Goal: Information Seeking & Learning: Find specific page/section

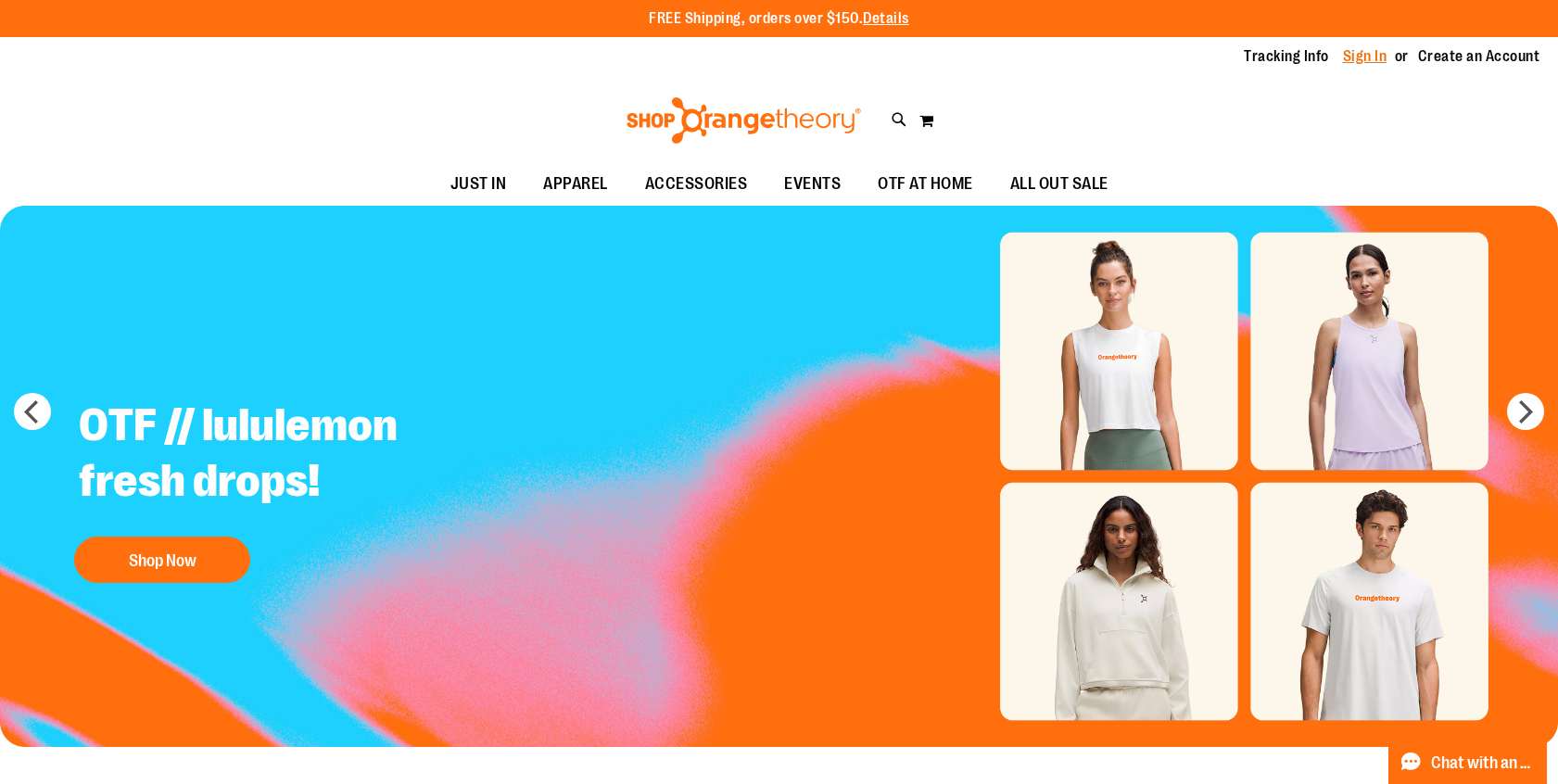
click at [1382, 54] on link "Sign In" at bounding box center [1365, 56] width 45 height 20
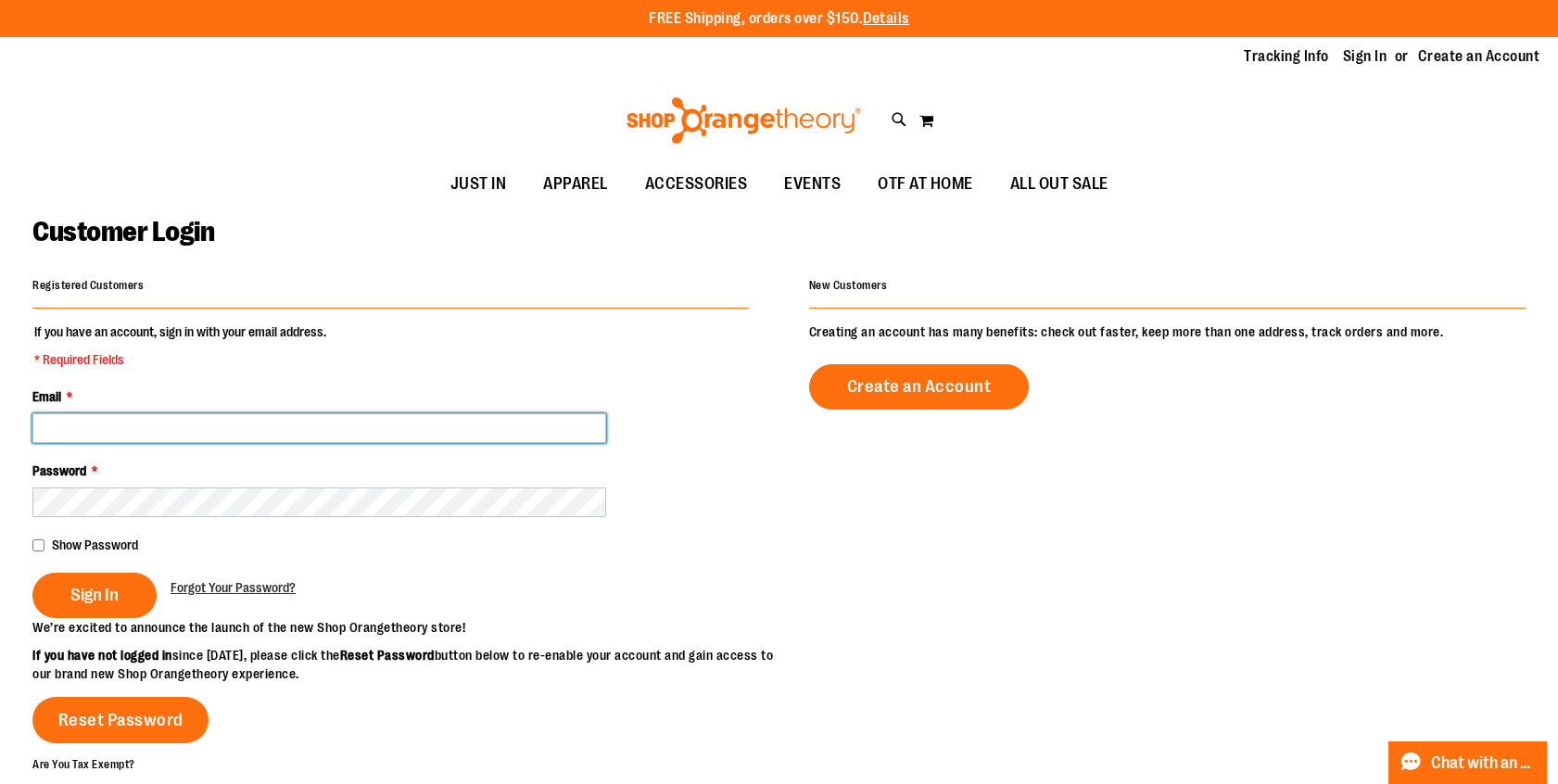
click at [308, 425] on input "Email *" at bounding box center [319, 428] width 574 height 30
type input "**********"
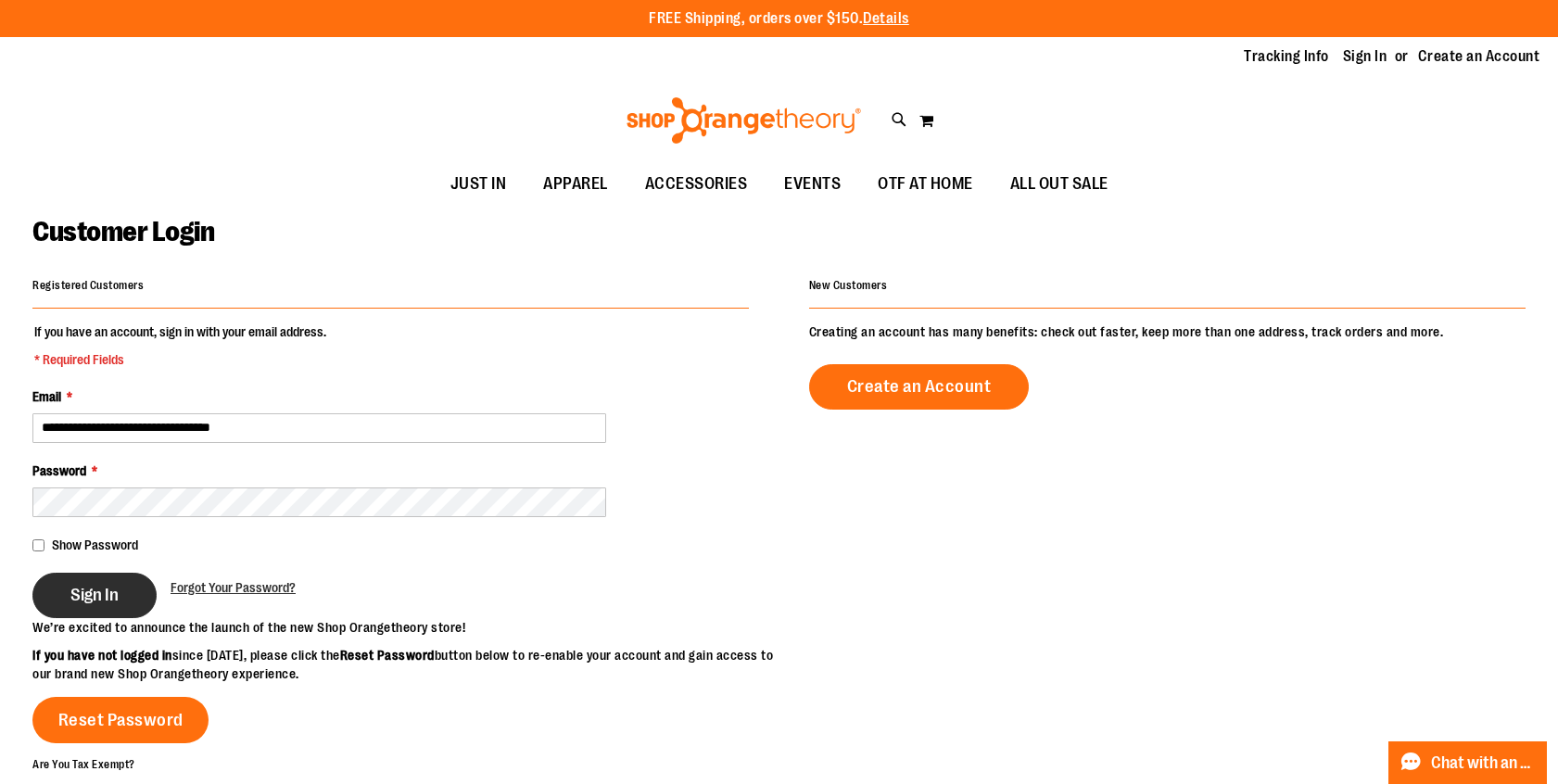
click at [84, 597] on span "Sign In" at bounding box center [94, 594] width 48 height 20
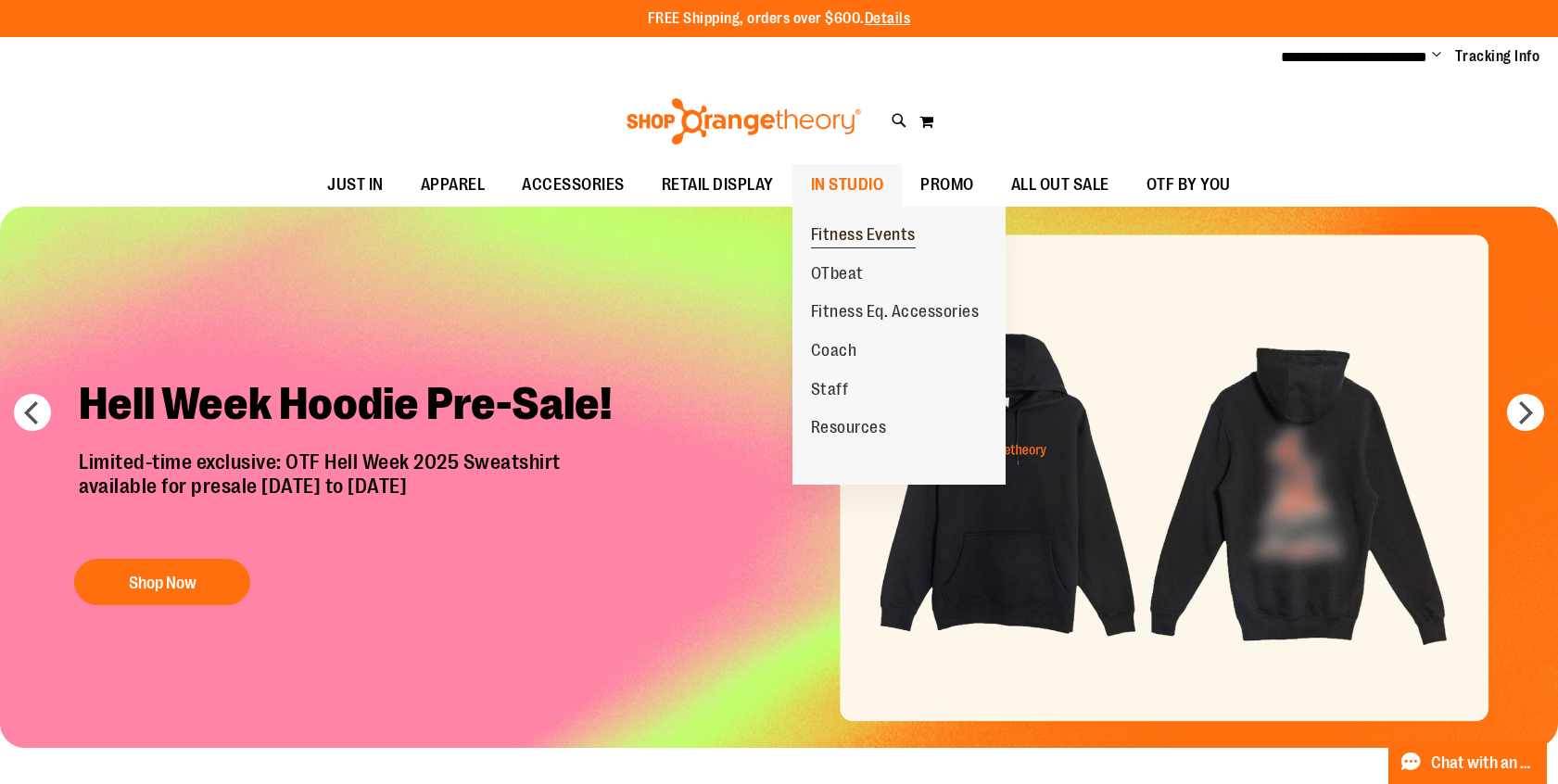
click at [852, 239] on span "Fitness Events" at bounding box center [862, 236] width 105 height 23
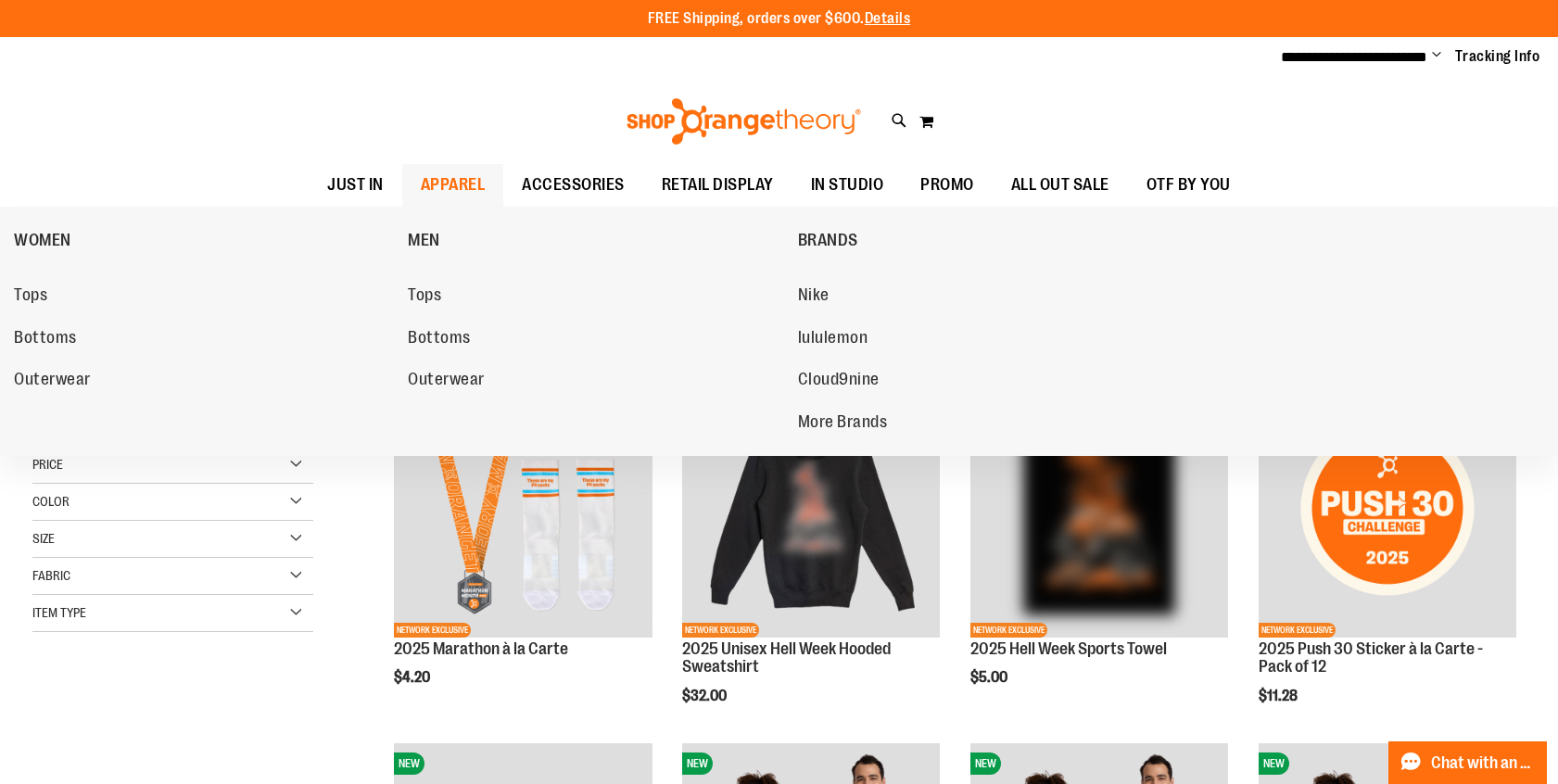
click at [440, 182] on span "APPAREL" at bounding box center [453, 185] width 65 height 42
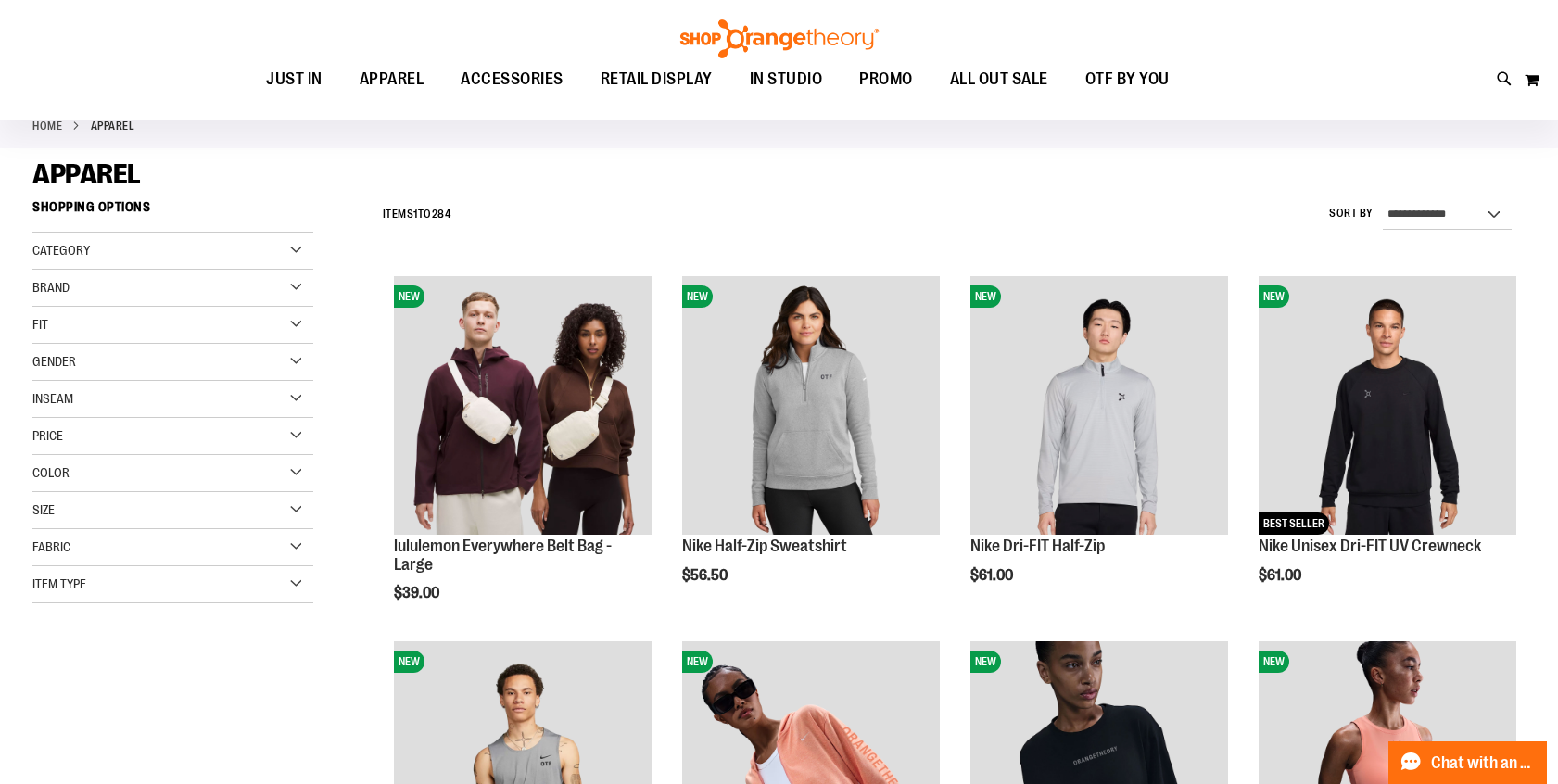
scroll to position [88, 0]
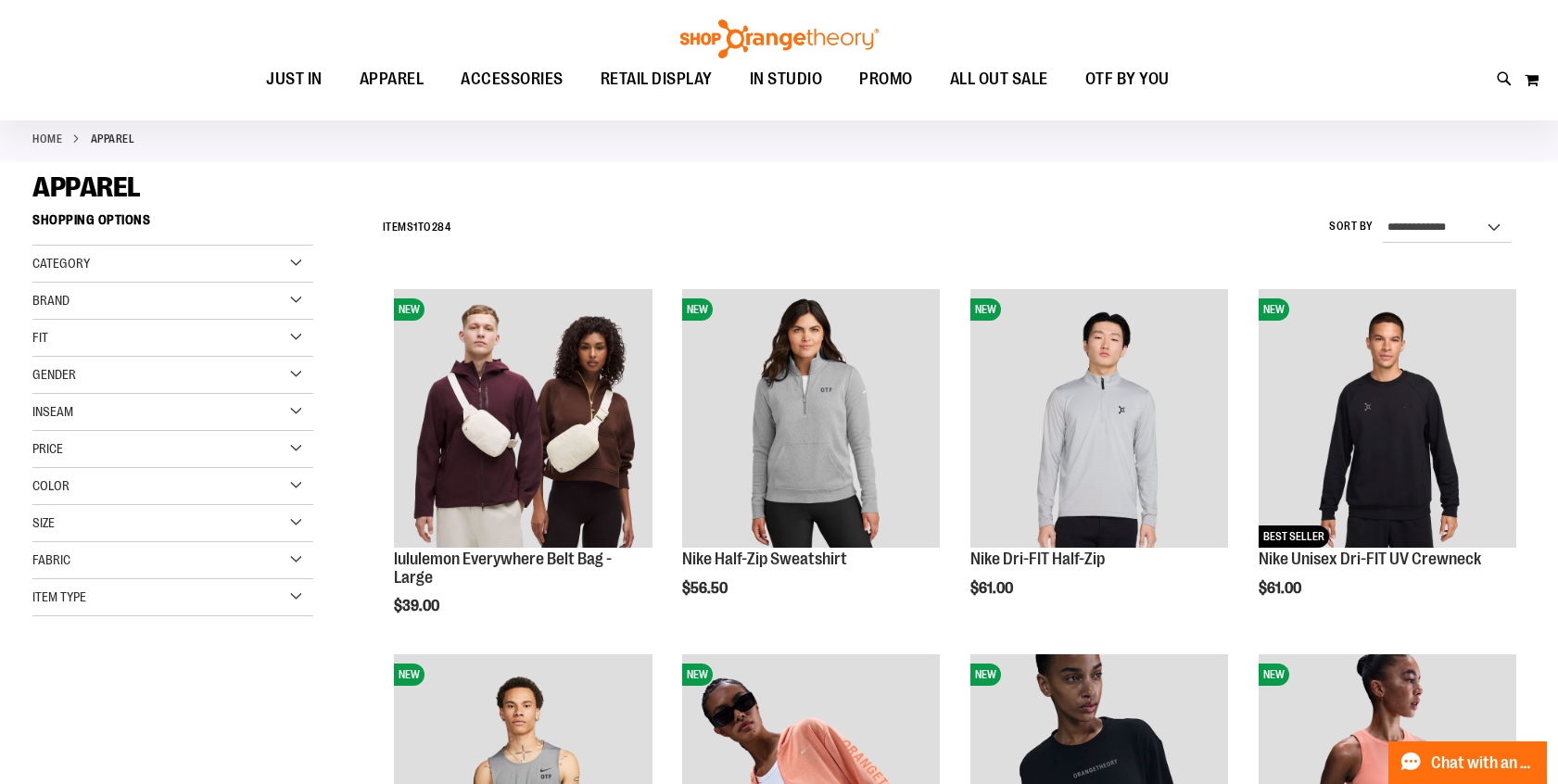
click at [130, 257] on div "Category" at bounding box center [172, 264] width 281 height 37
click at [121, 272] on div "Category" at bounding box center [172, 264] width 281 height 37
click at [146, 598] on div "Item Type" at bounding box center [172, 597] width 281 height 37
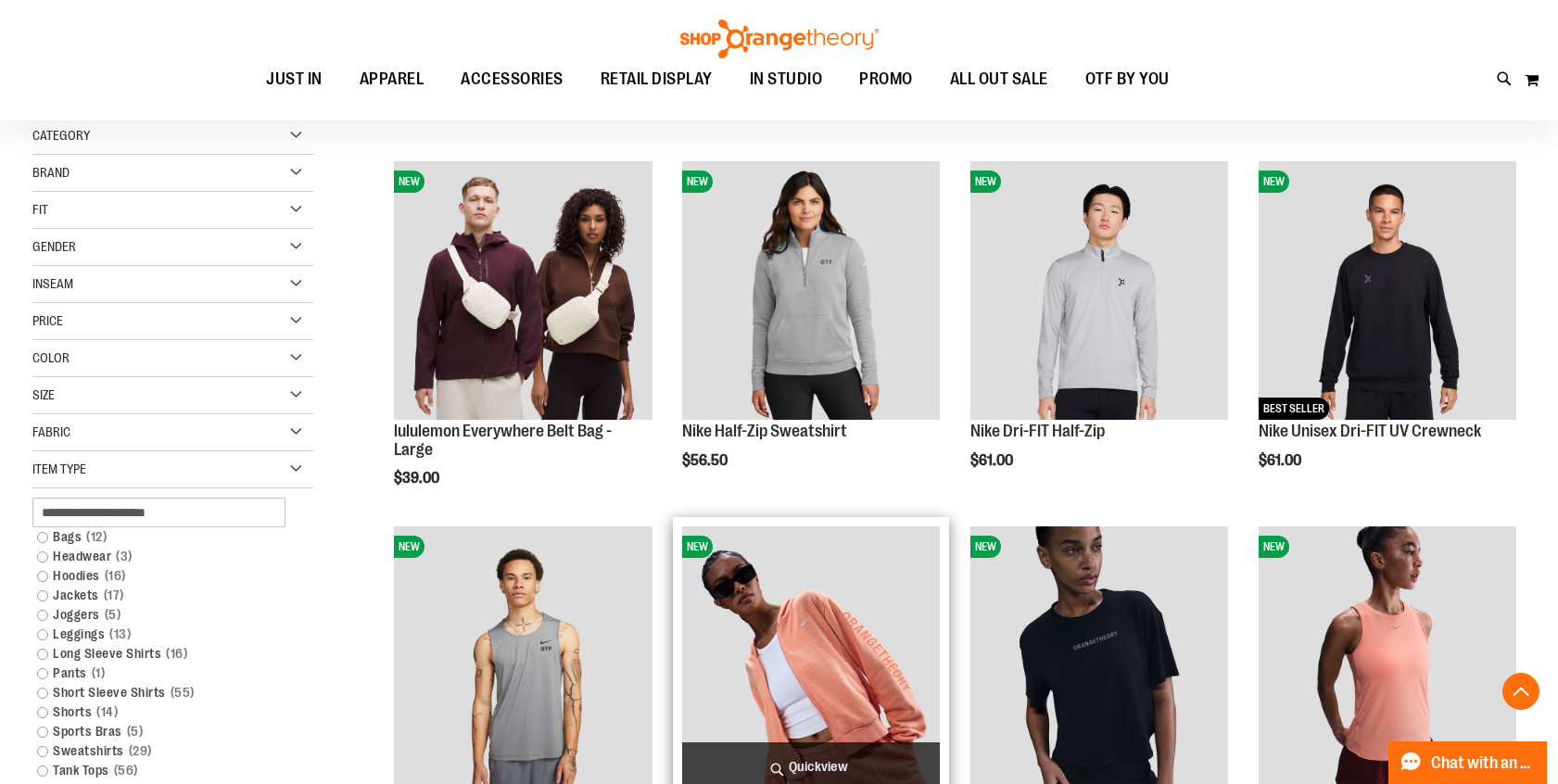
scroll to position [446, 0]
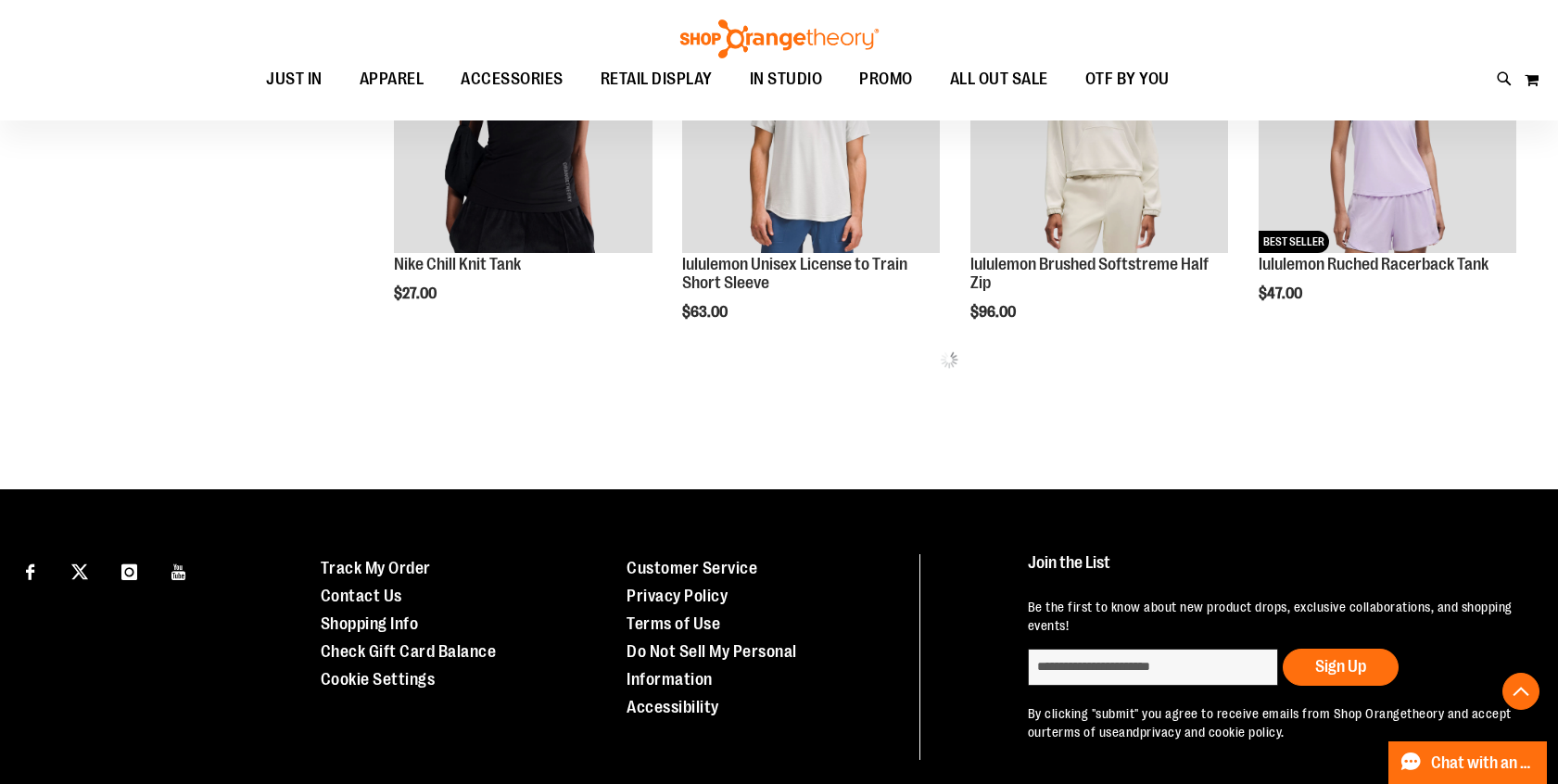
scroll to position [1035, 0]
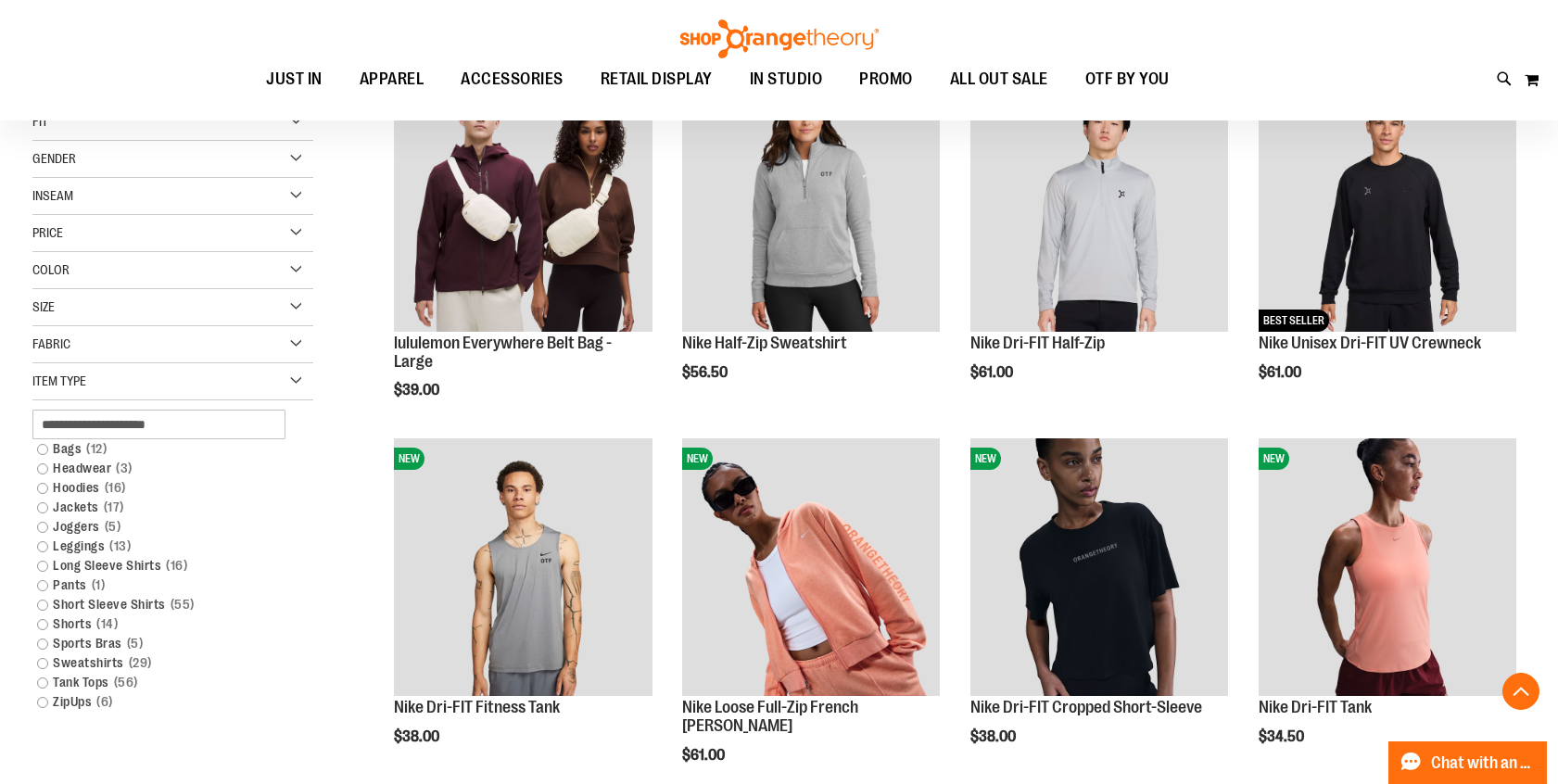
scroll to position [302, 0]
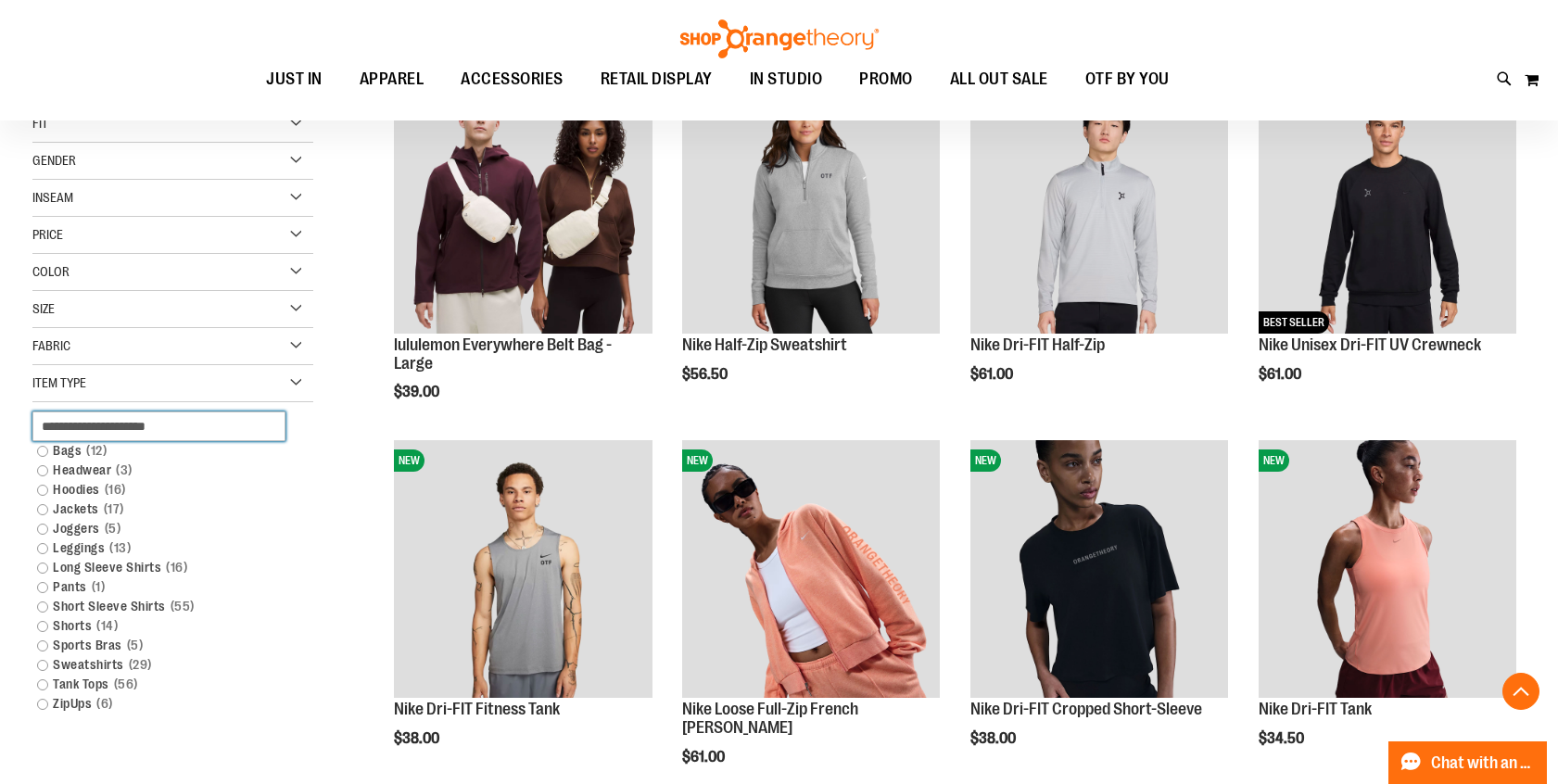
click at [91, 425] on input "text" at bounding box center [158, 426] width 253 height 30
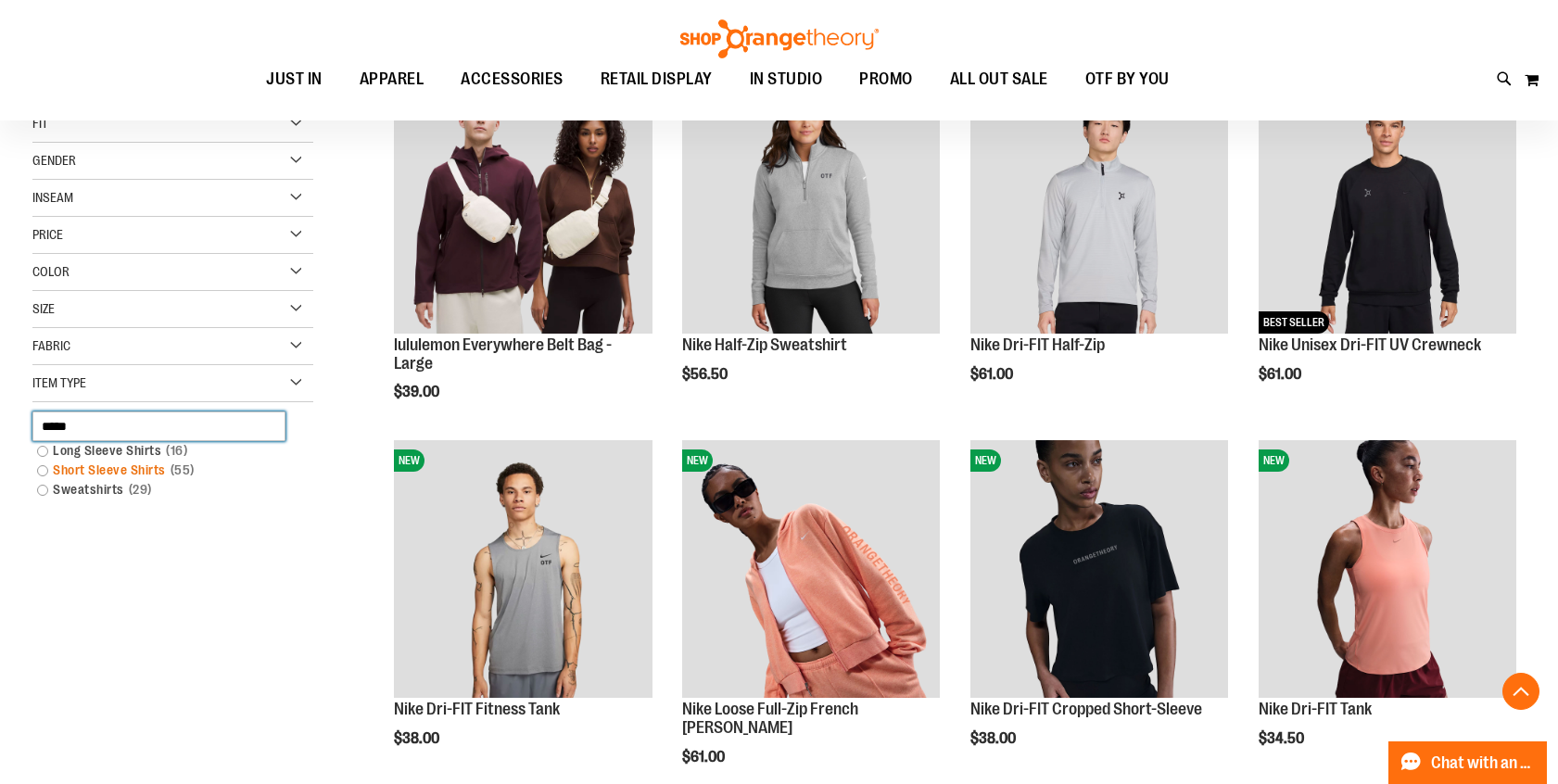
type input "*****"
click at [121, 467] on link "Short Sleeve Shirts 55 items" at bounding box center [163, 469] width 270 height 19
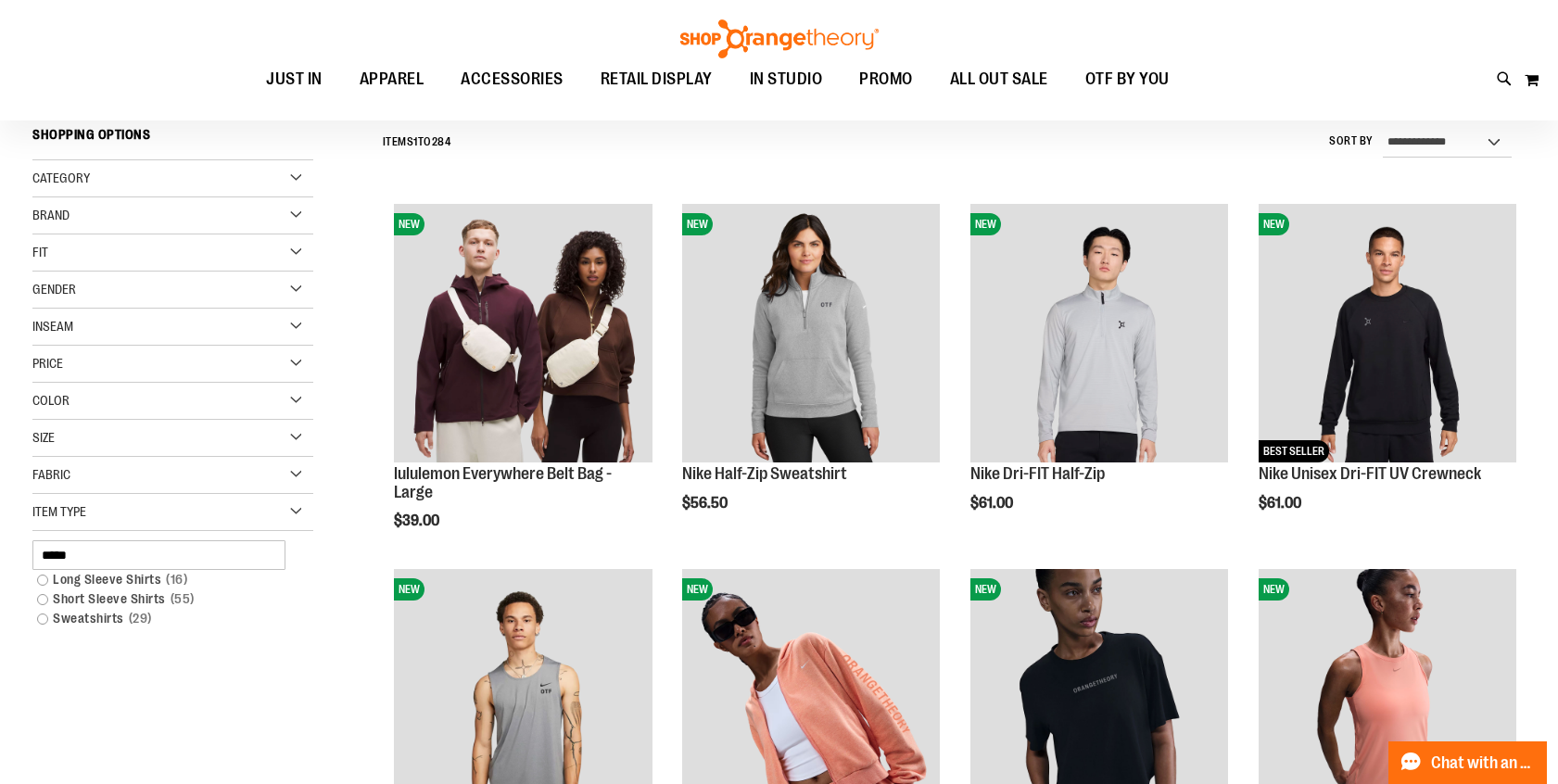
scroll to position [172, 0]
click at [97, 602] on link "Short Sleeve Shirts 55 items" at bounding box center [163, 599] width 270 height 19
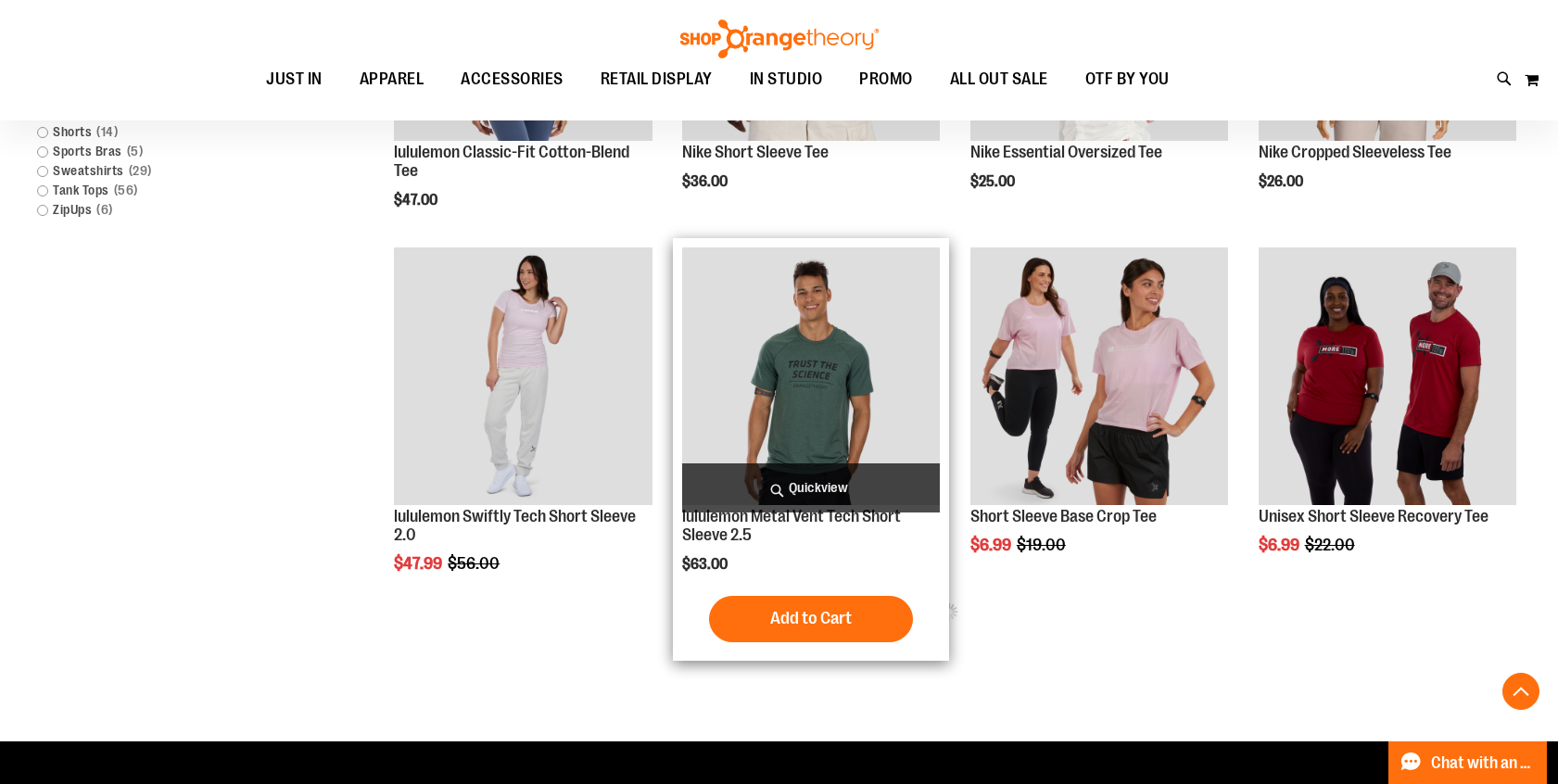
scroll to position [852, 0]
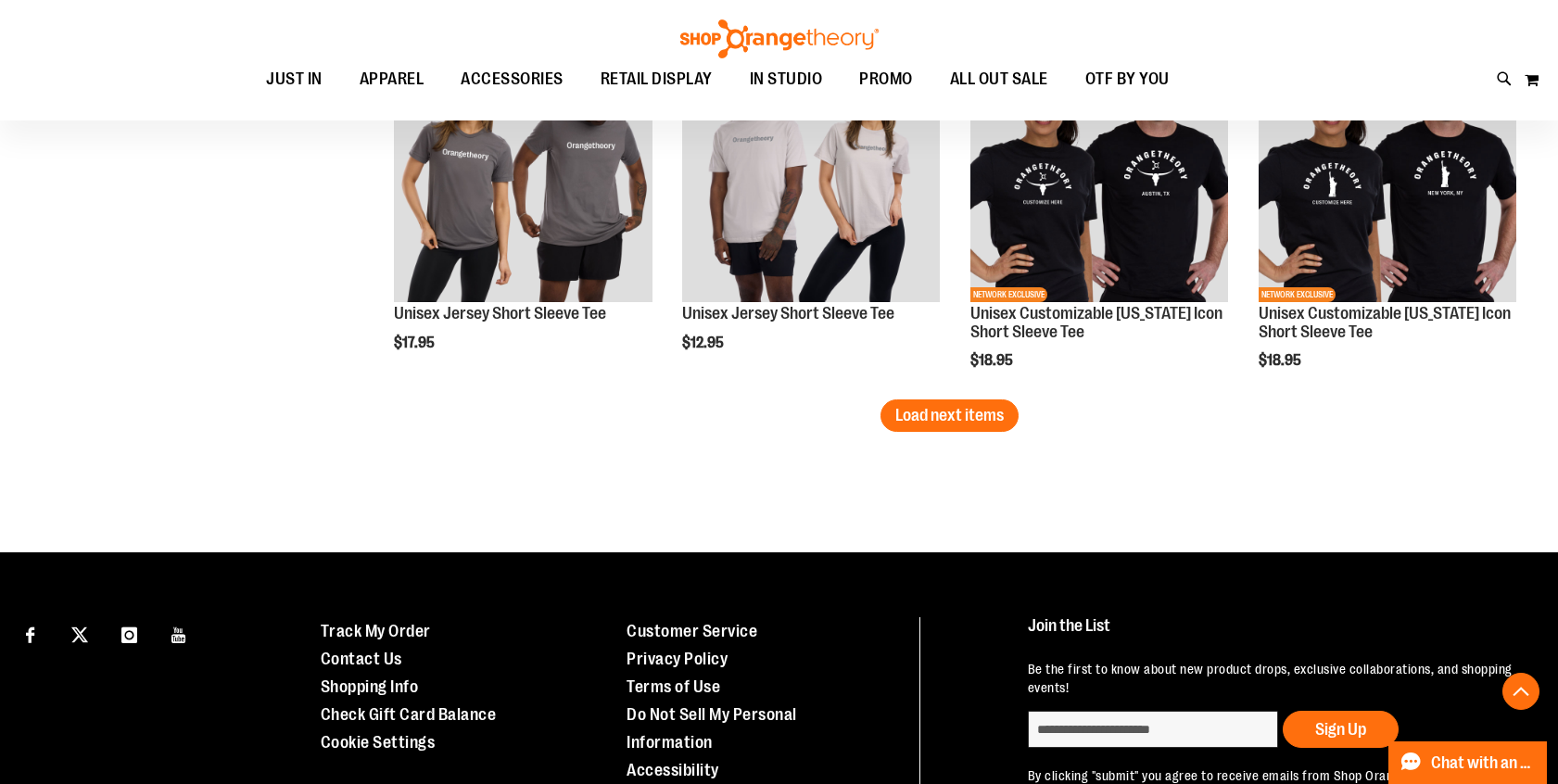
scroll to position [3260, 0]
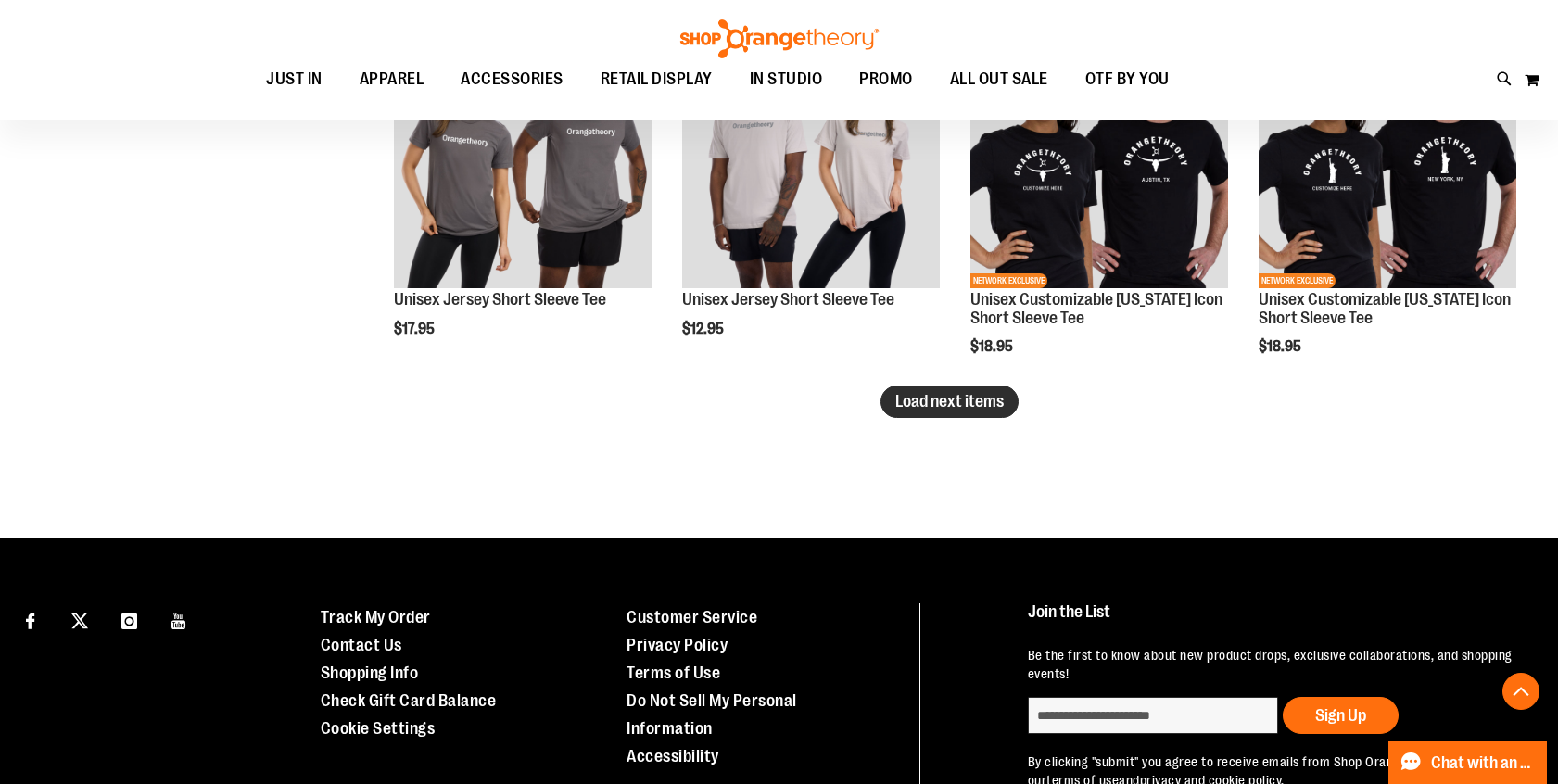
click at [970, 411] on button "Load next items" at bounding box center [949, 401] width 138 height 32
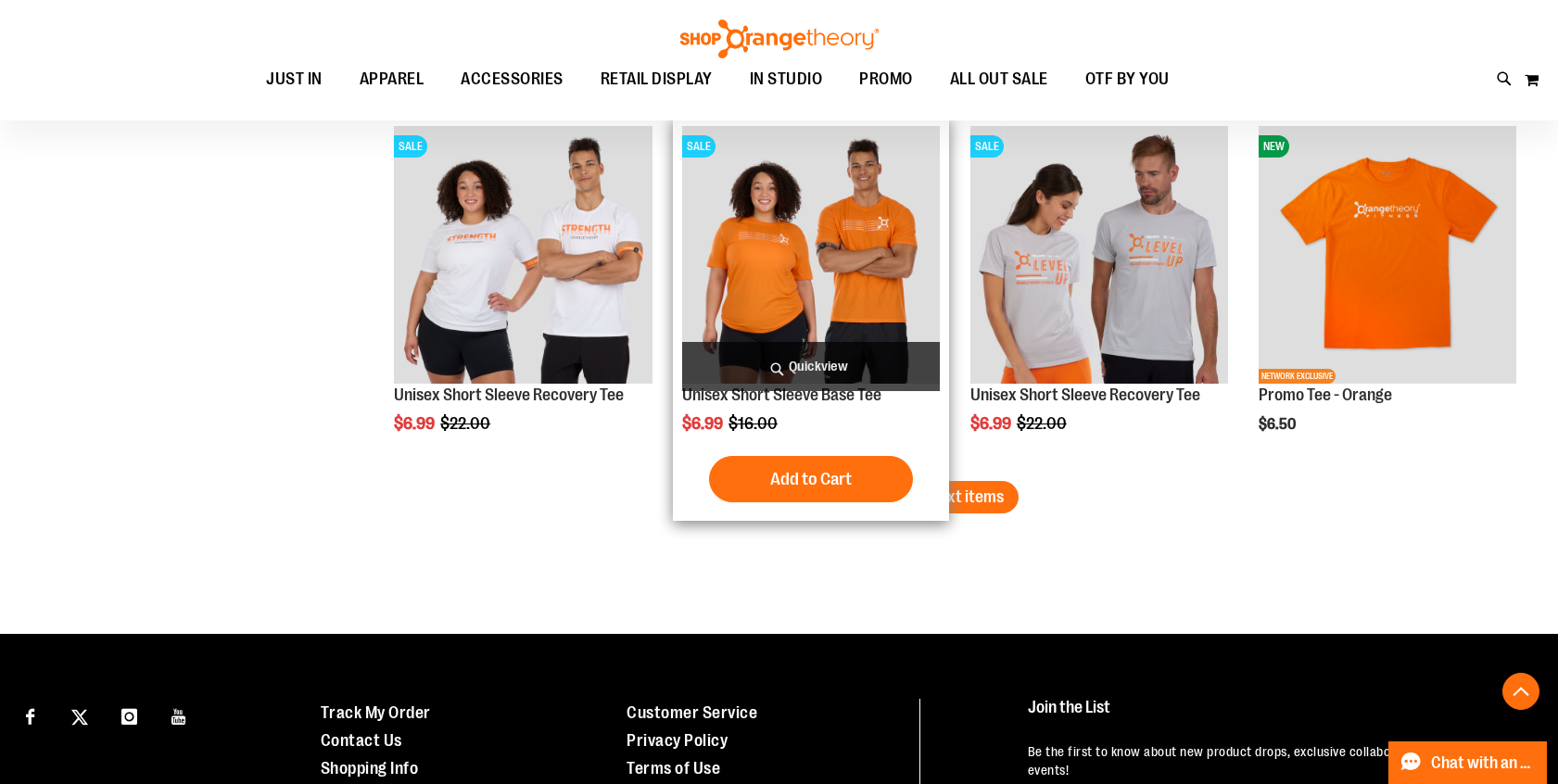
scroll to position [4279, 0]
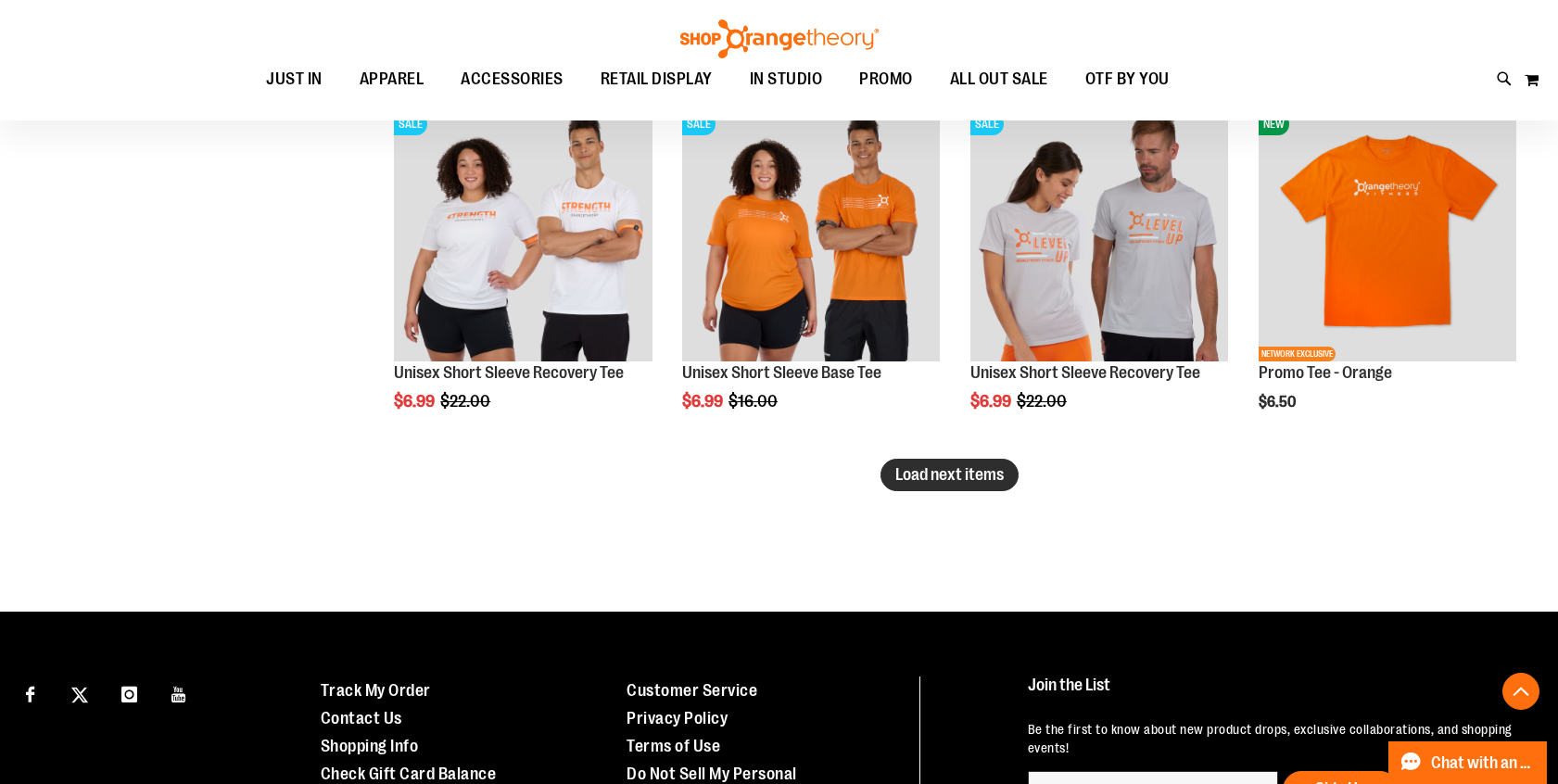
click at [908, 477] on span "Load next items" at bounding box center [949, 474] width 108 height 19
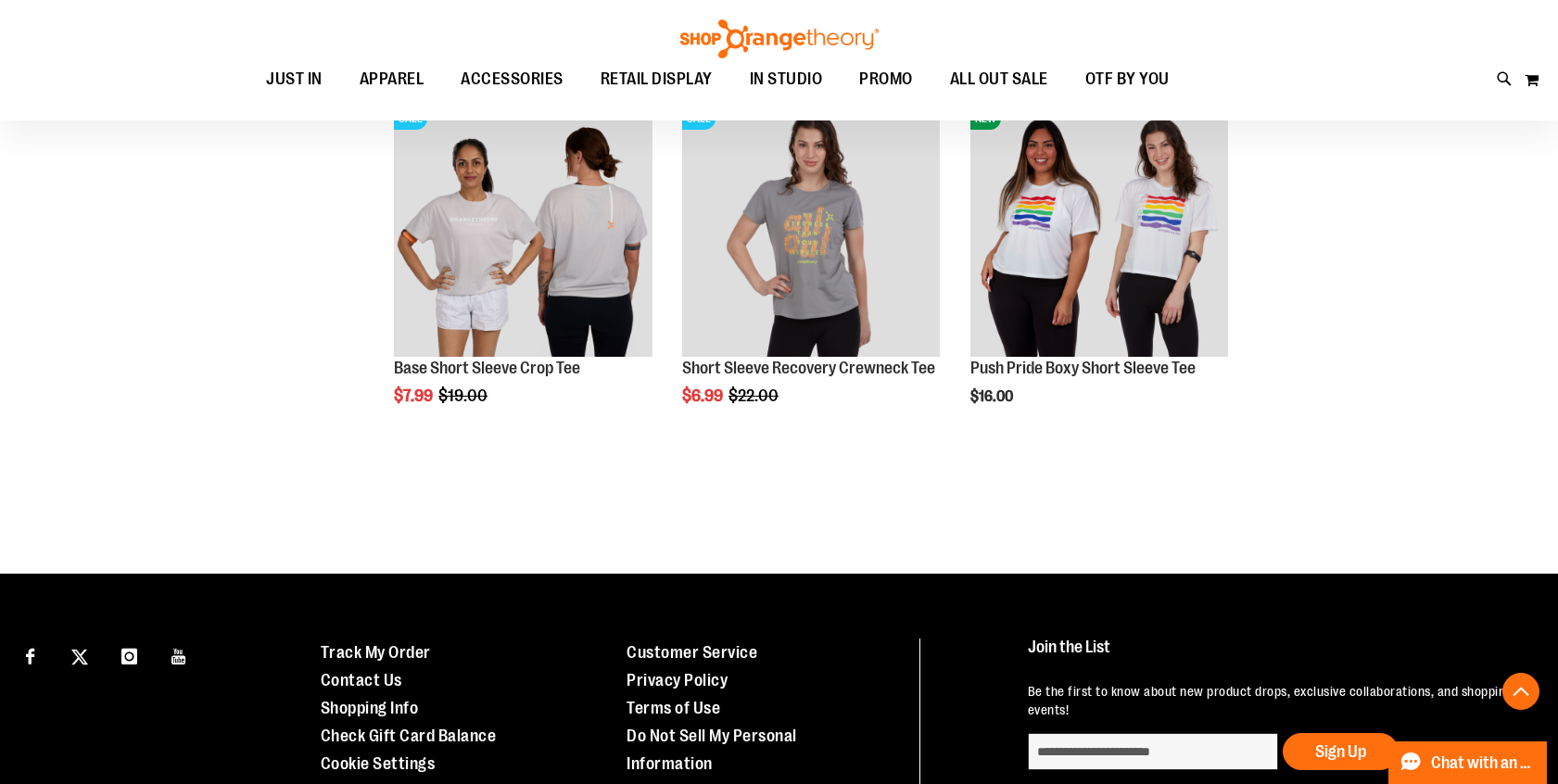
scroll to position [4984, 0]
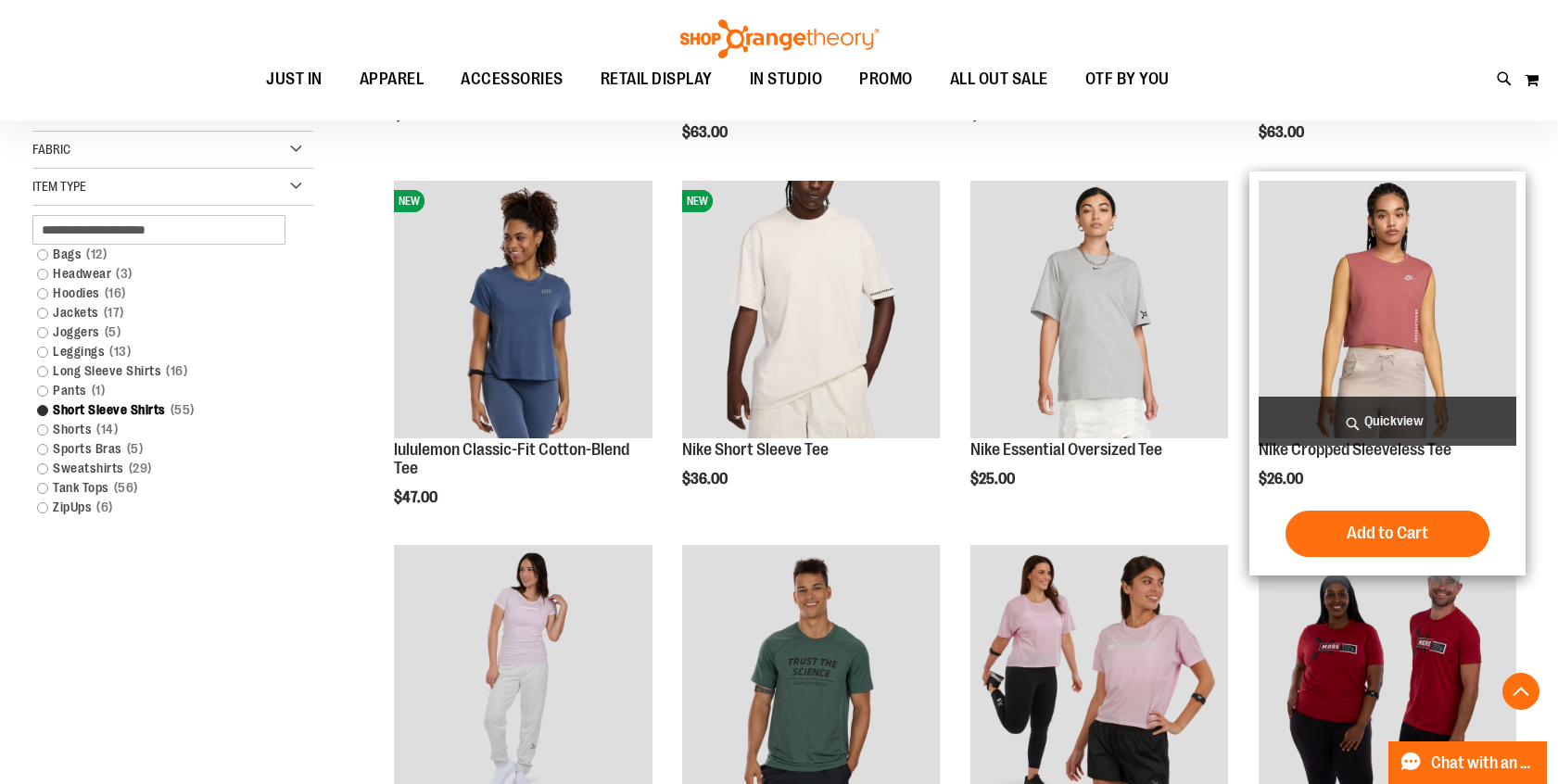
scroll to position [560, 0]
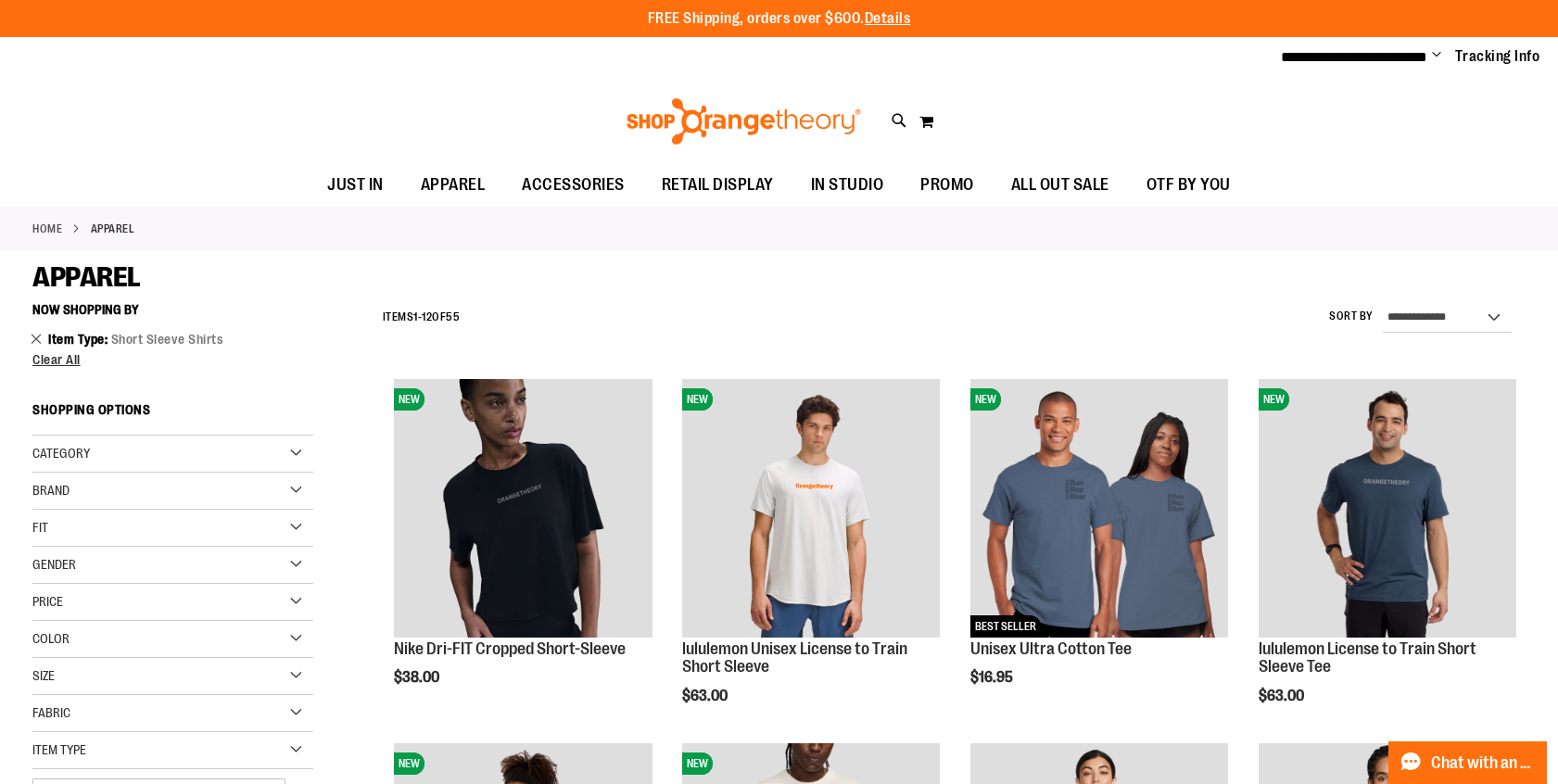
click at [33, 336] on link "Remove This Item" at bounding box center [37, 338] width 12 height 19
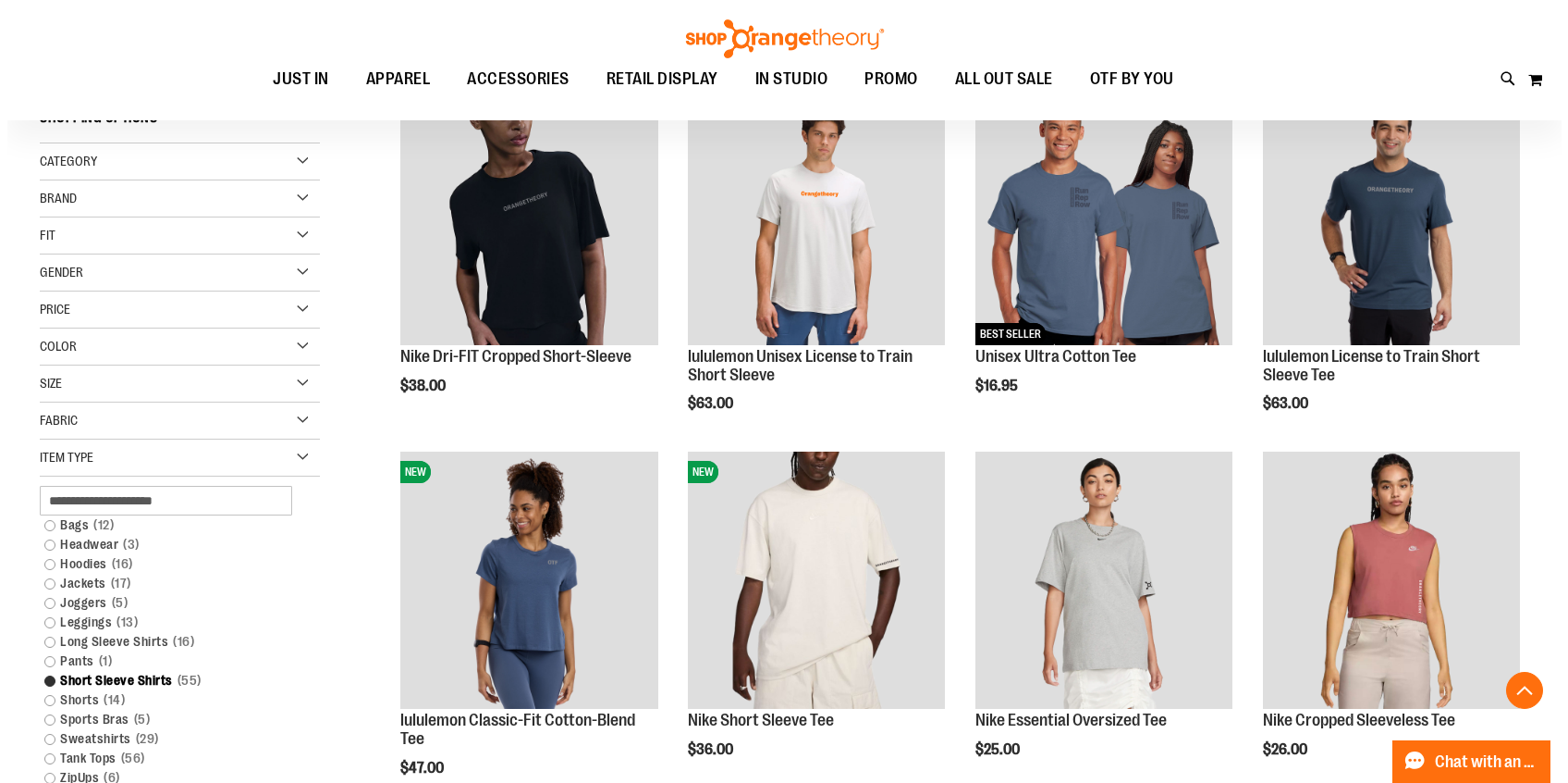
scroll to position [292, 0]
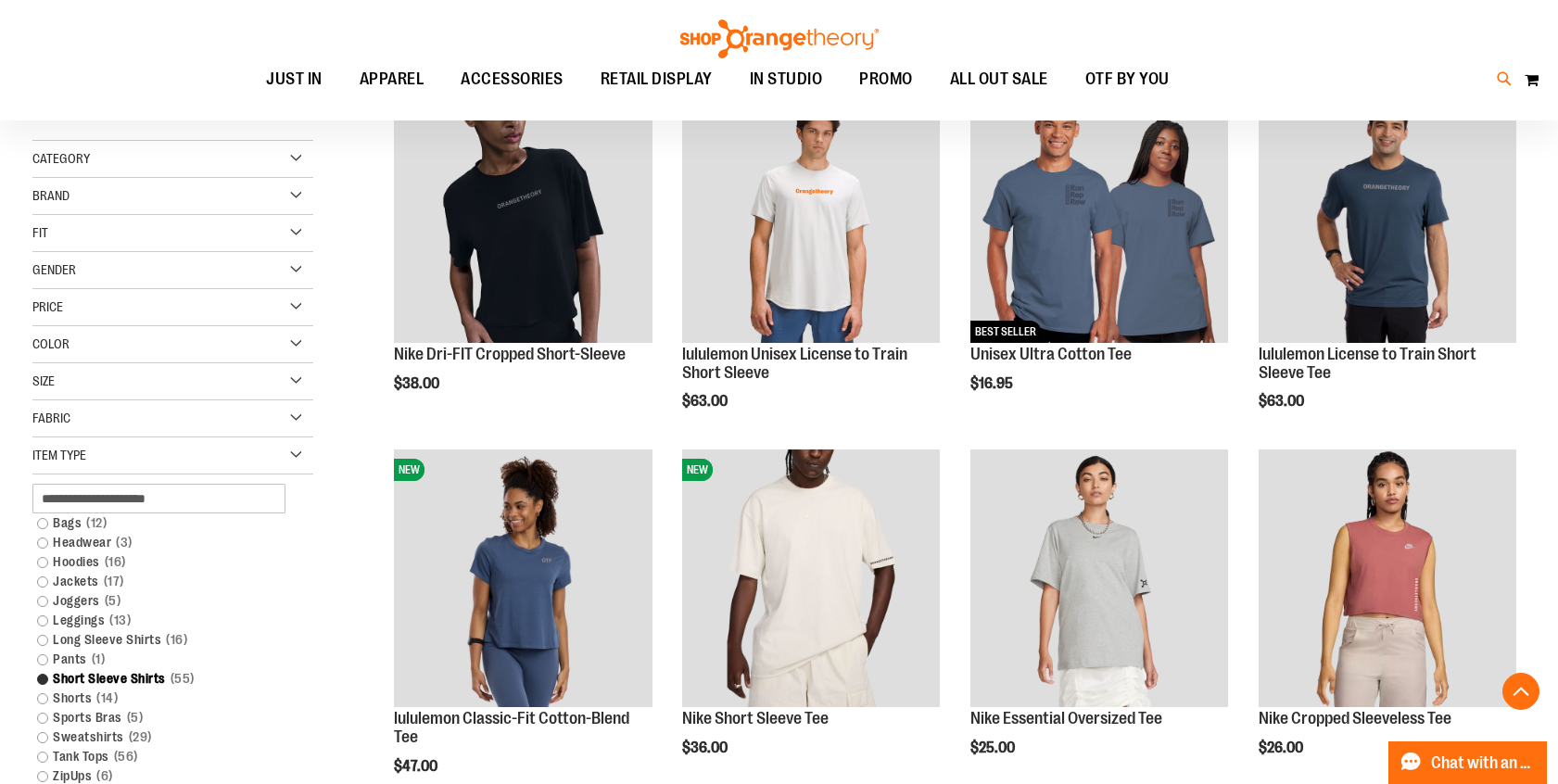
click at [1499, 70] on icon at bounding box center [1505, 79] width 16 height 21
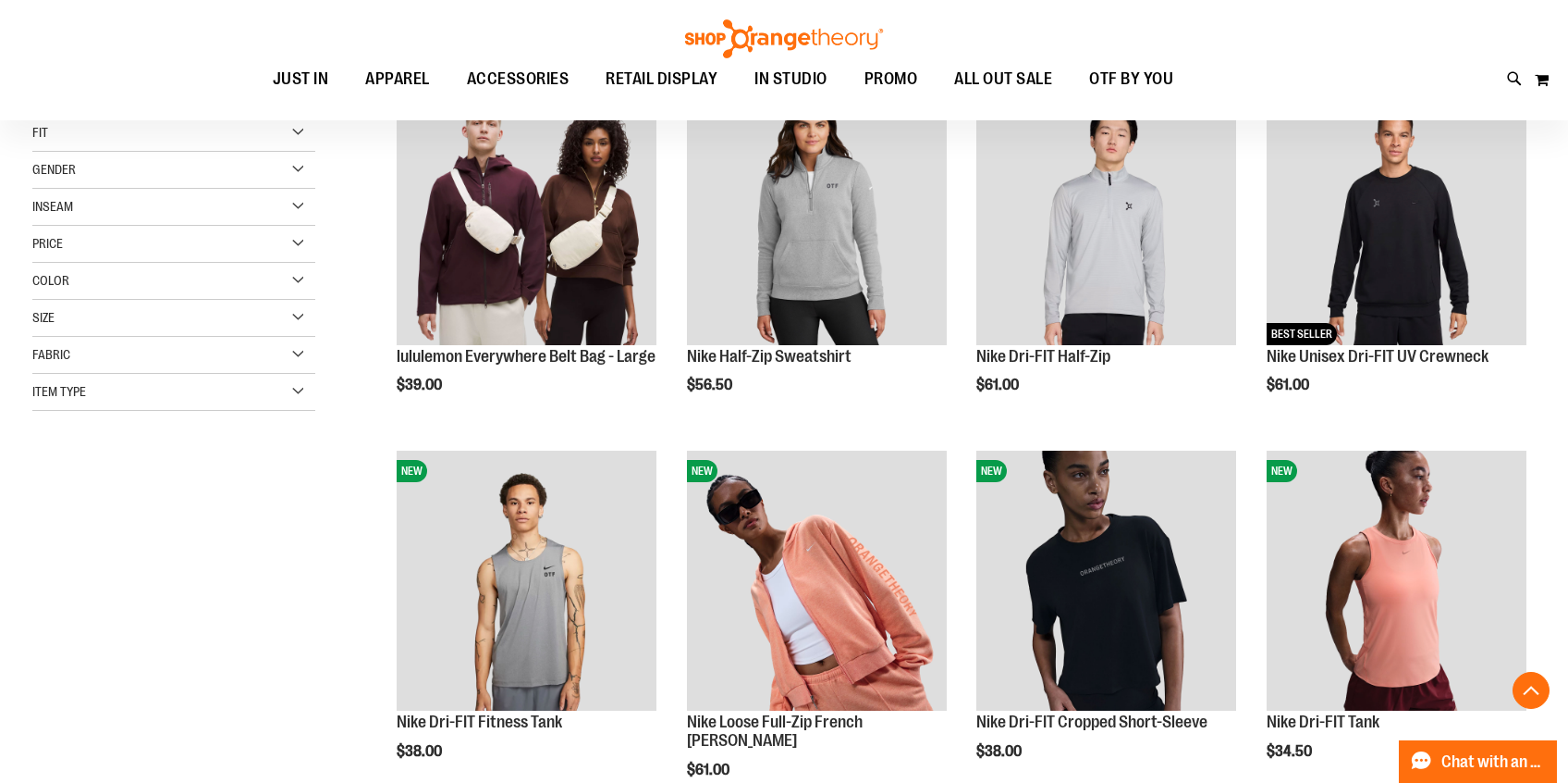
click at [1373, 107] on input "**" at bounding box center [784, 104] width 1242 height 61
click at [1362, 100] on button "submit" at bounding box center [1374, 107] width 56 height 56
click at [1375, 108] on button "submit" at bounding box center [1374, 107] width 56 height 56
click at [1039, 105] on input "**" at bounding box center [784, 104] width 1242 height 61
type input "*"
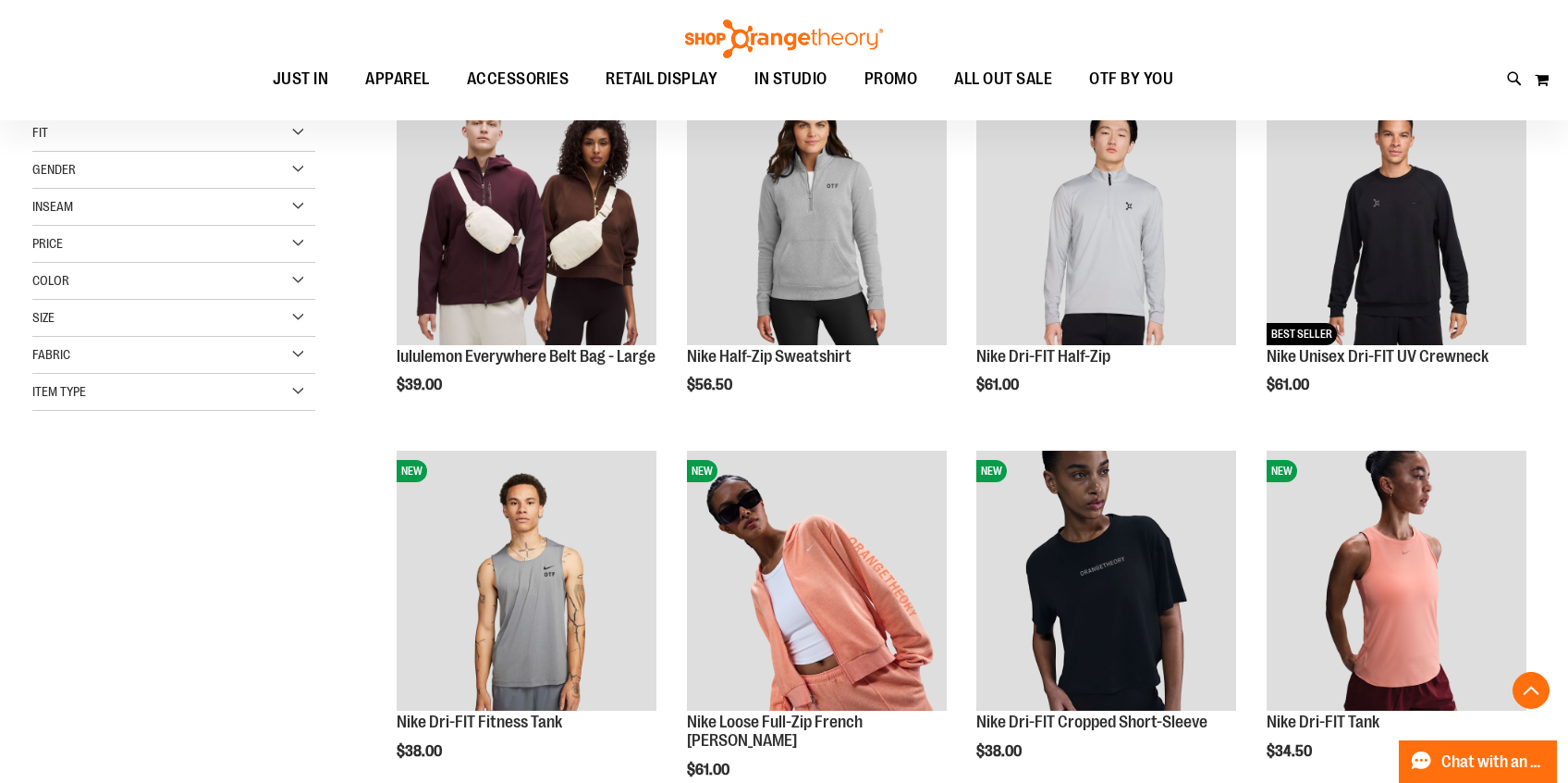
type input "*****"
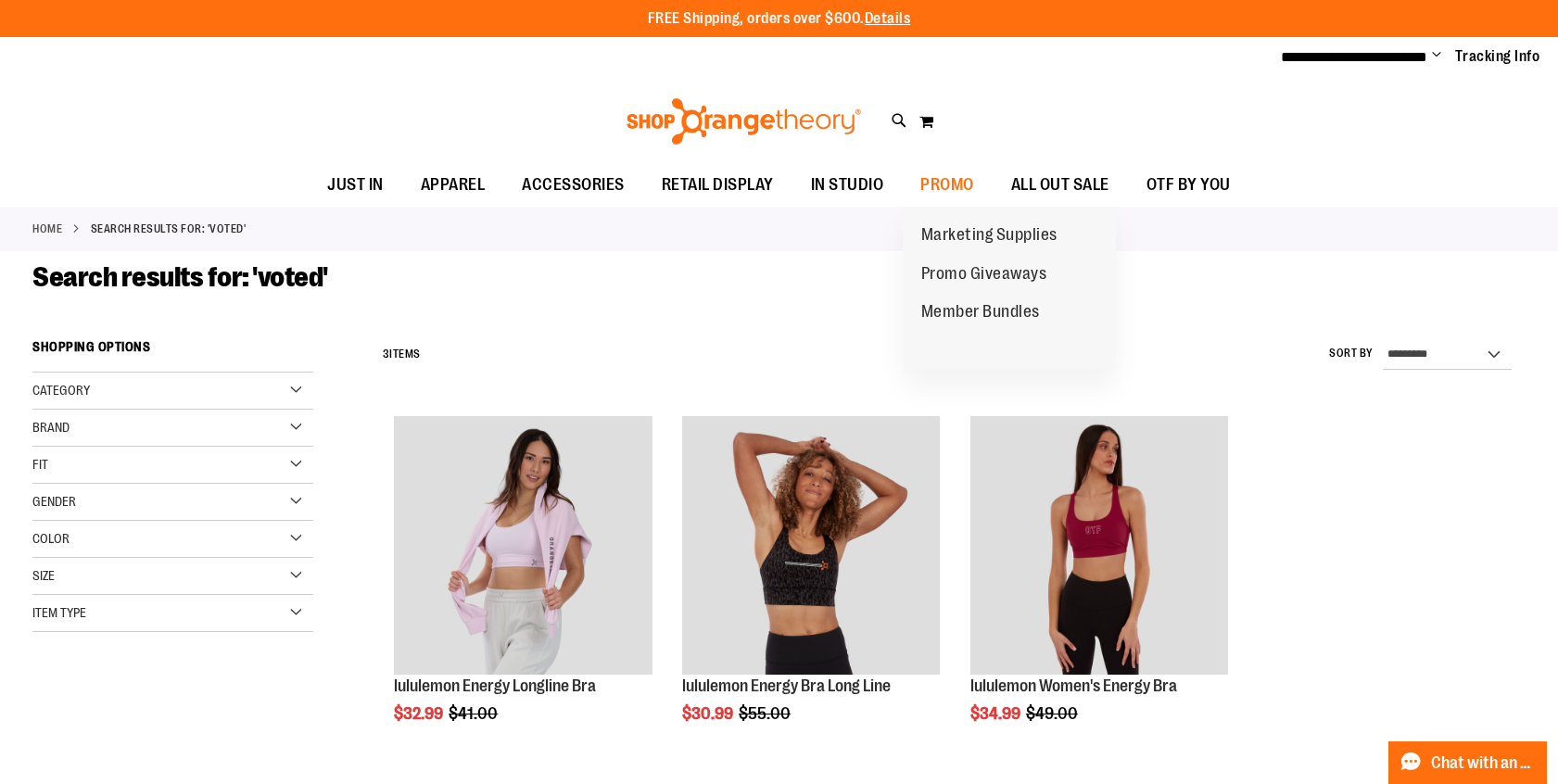
click at [963, 234] on span "Marketing Supplies" at bounding box center [989, 236] width 136 height 23
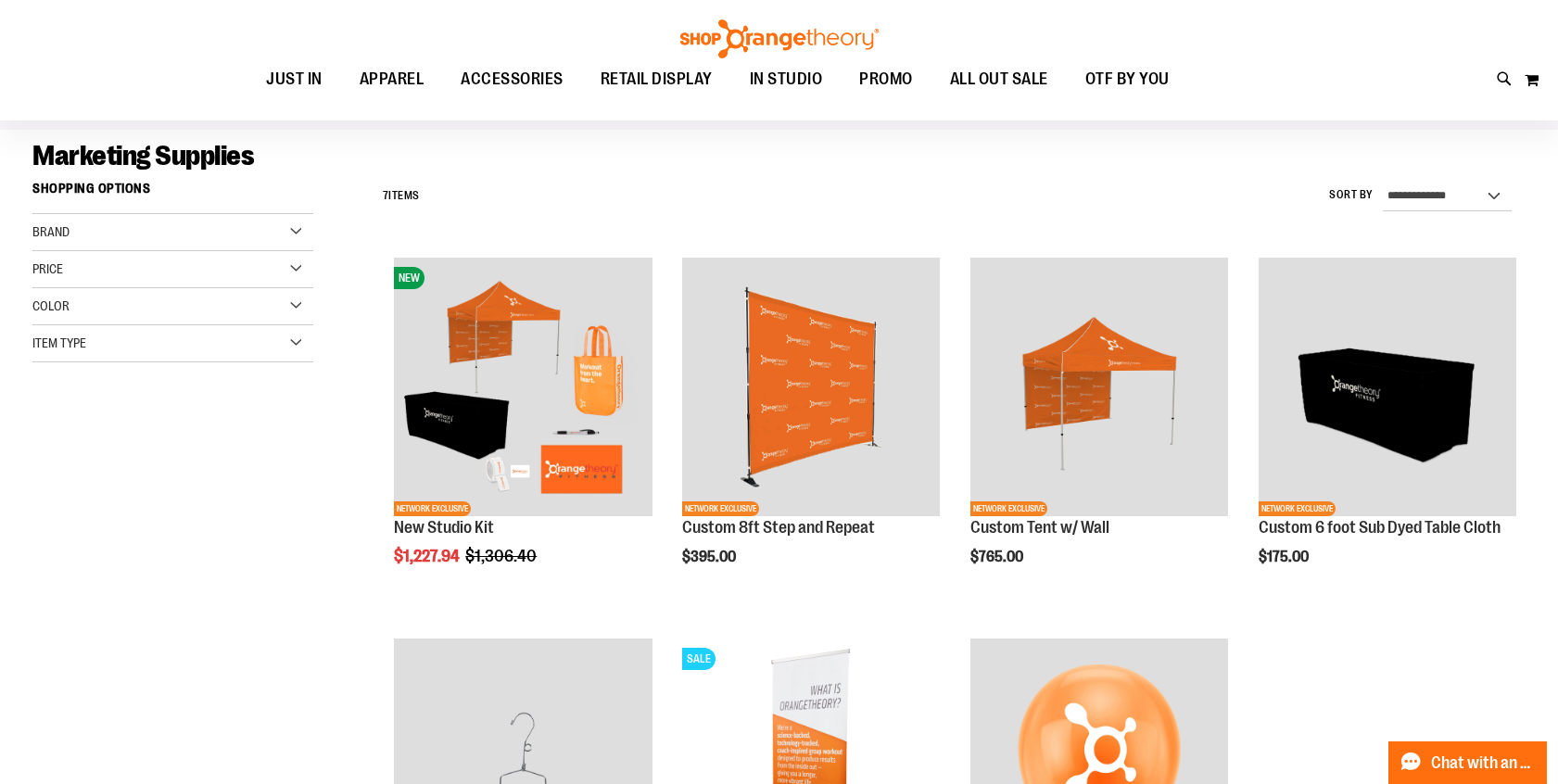
scroll to position [98, 0]
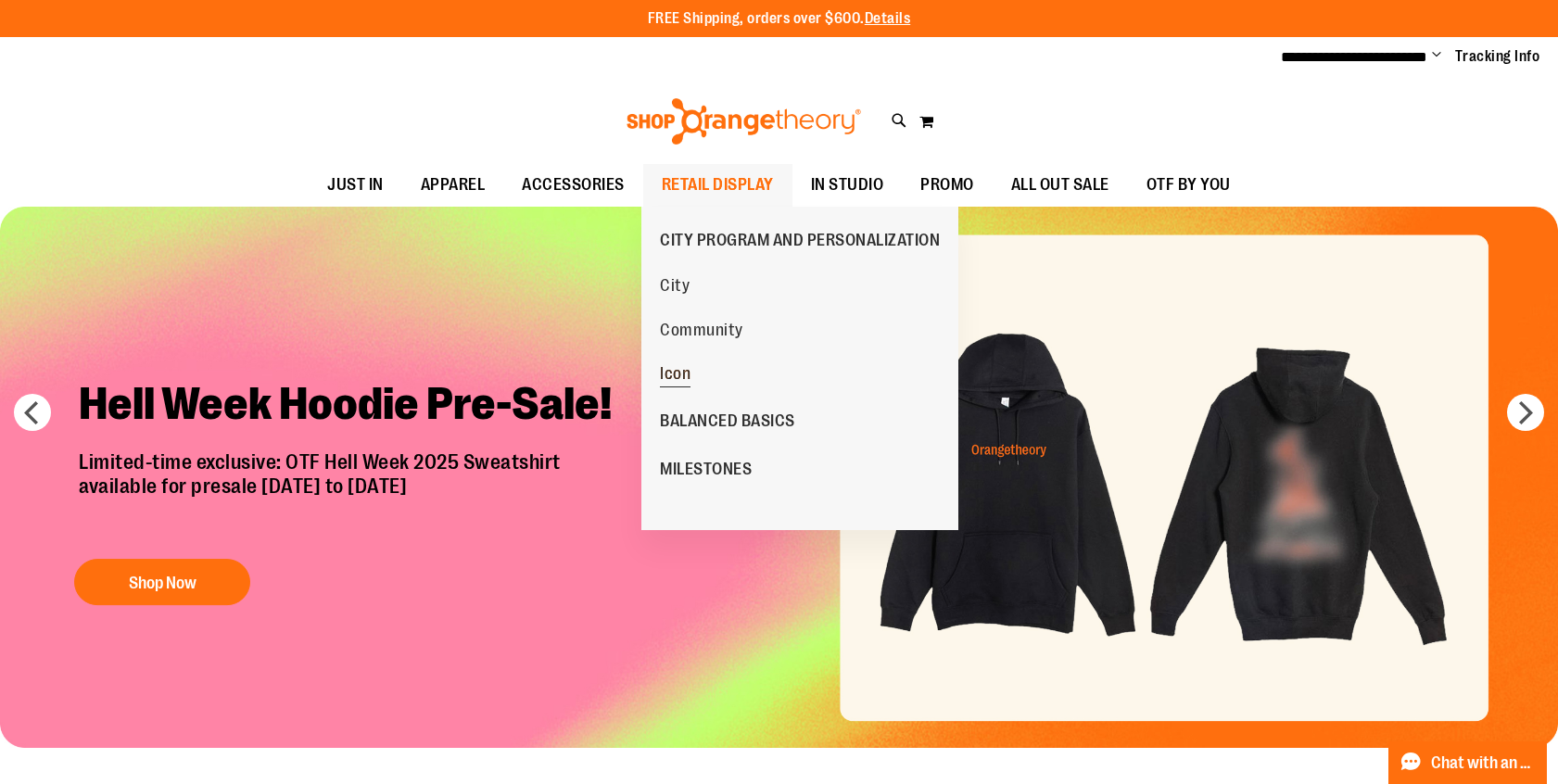
click at [677, 371] on span "Icon" at bounding box center [675, 375] width 31 height 23
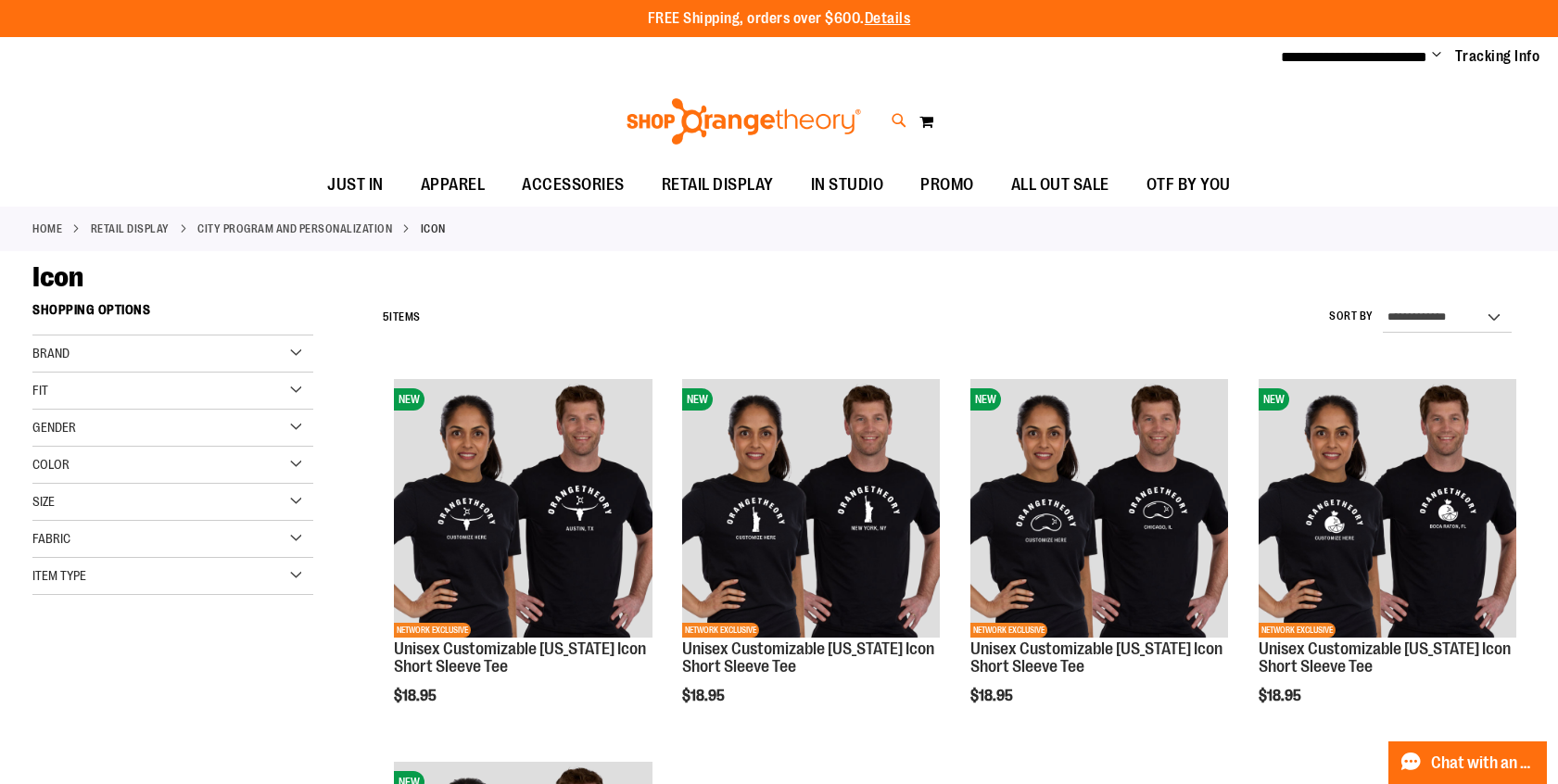
click at [901, 118] on icon at bounding box center [899, 120] width 16 height 21
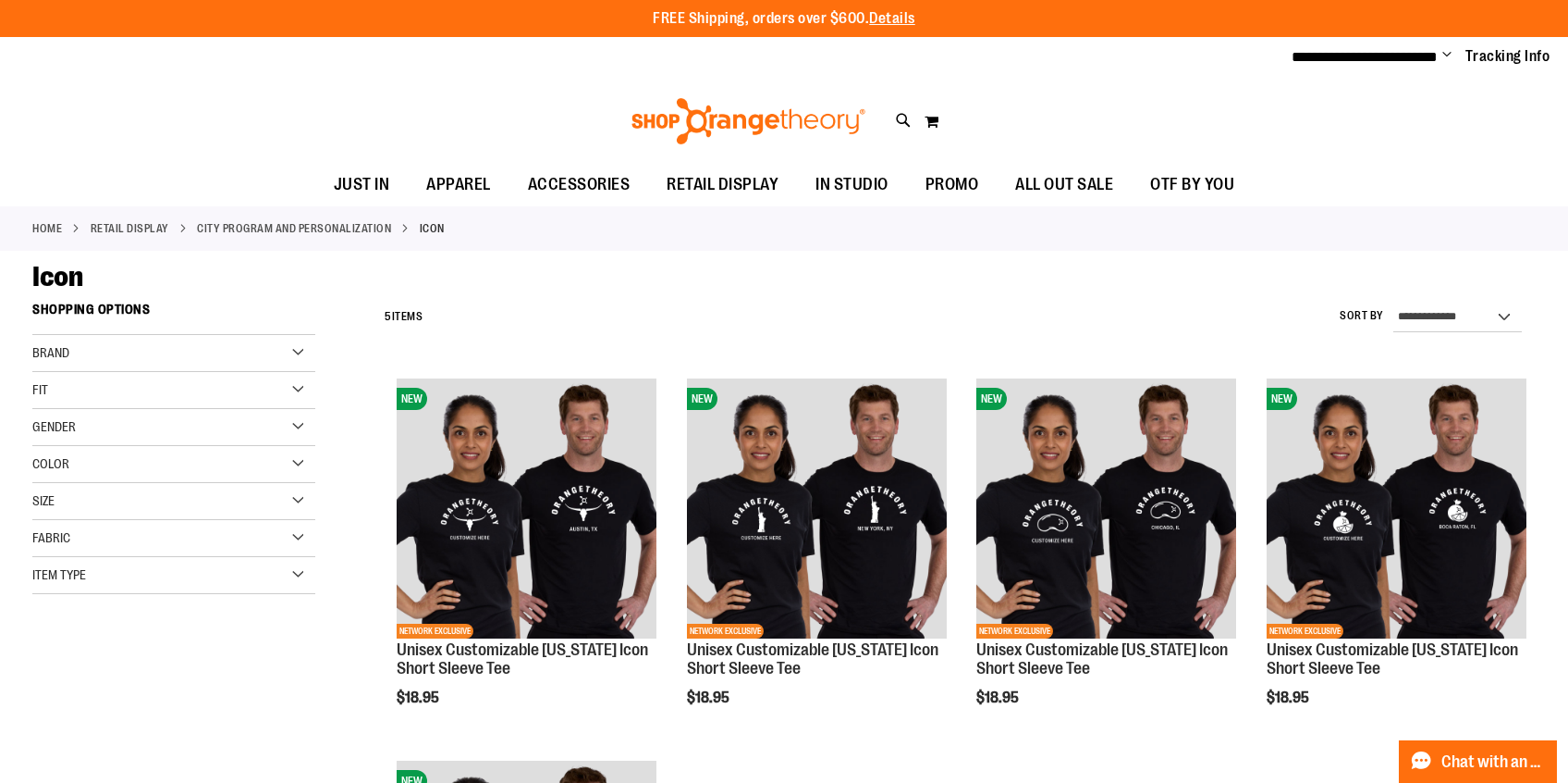
type input "*********"
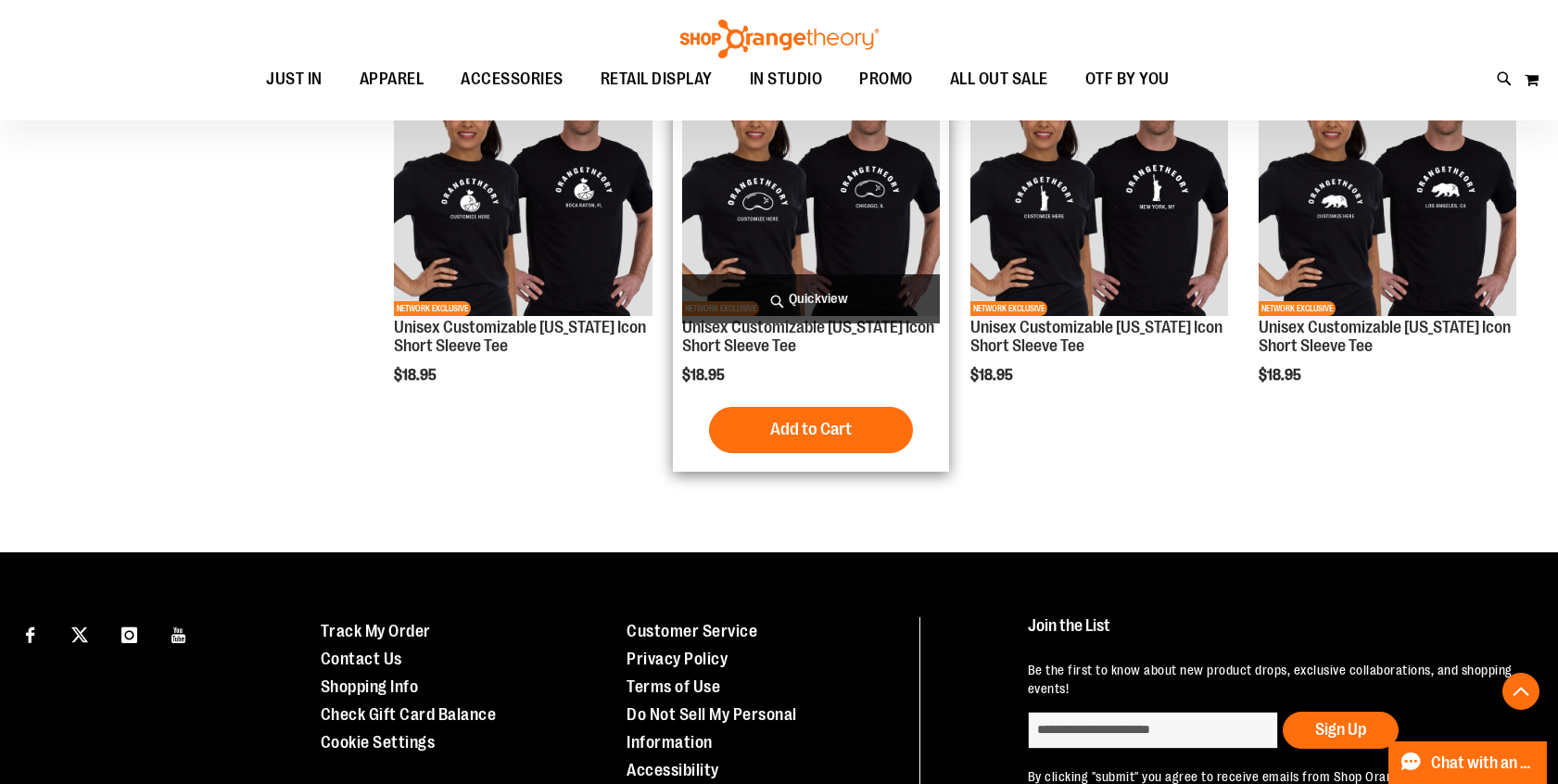
scroll to position [4073, 0]
